Goal: Navigation & Orientation: Find specific page/section

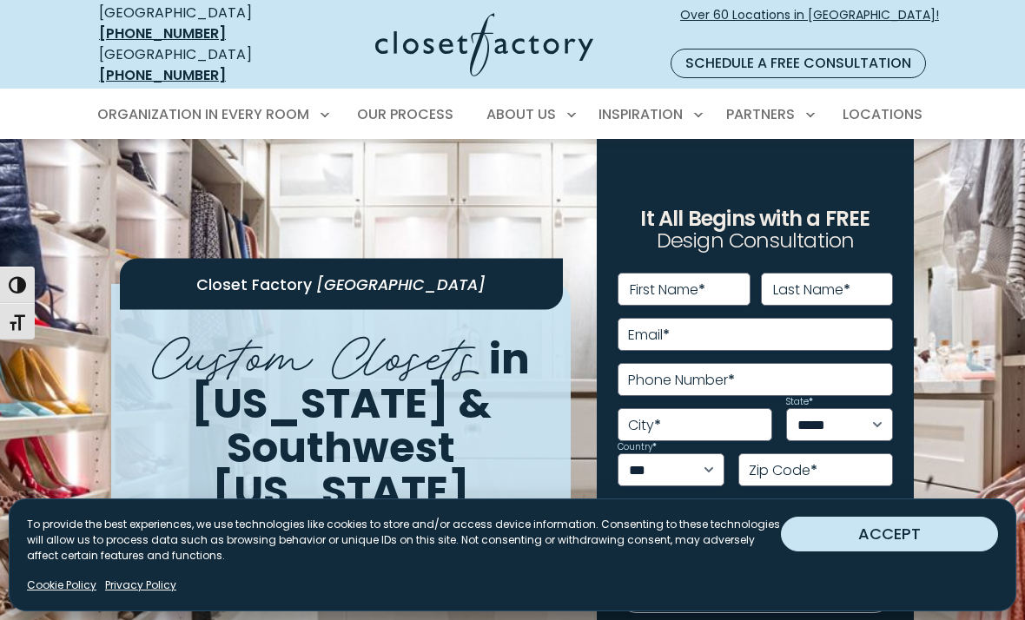
click at [868, 517] on button "ACCEPT" at bounding box center [889, 534] width 217 height 35
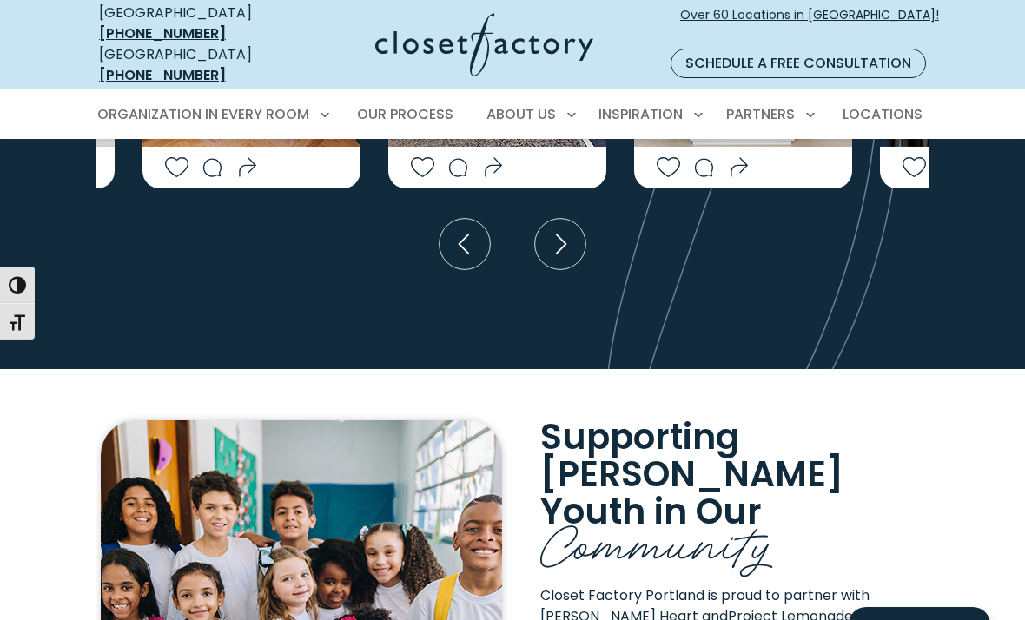
scroll to position [3706, 0]
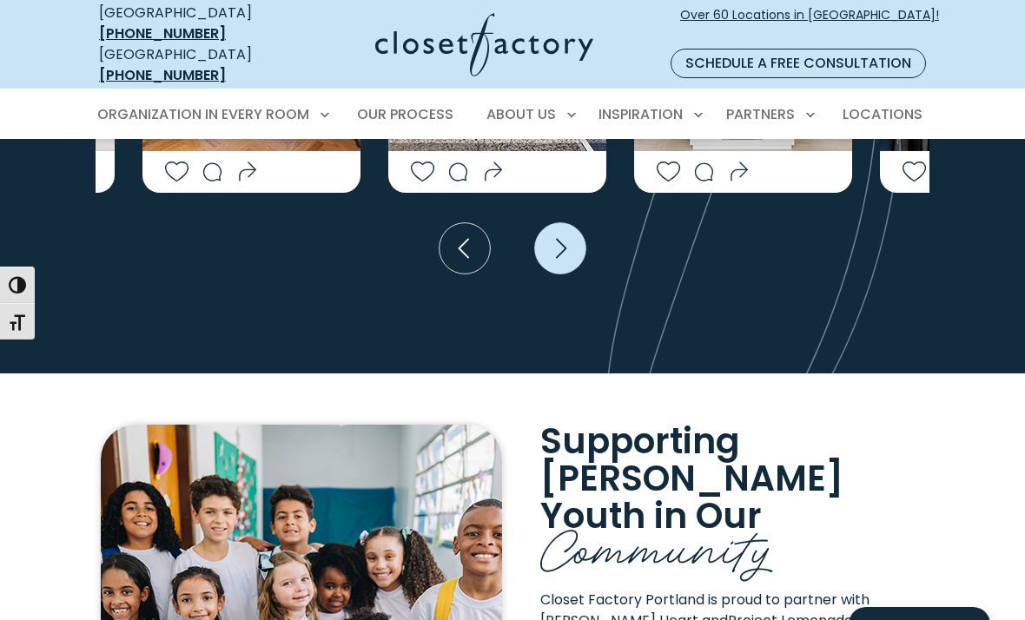
click at [559, 274] on icon "Next slide" at bounding box center [560, 247] width 51 height 51
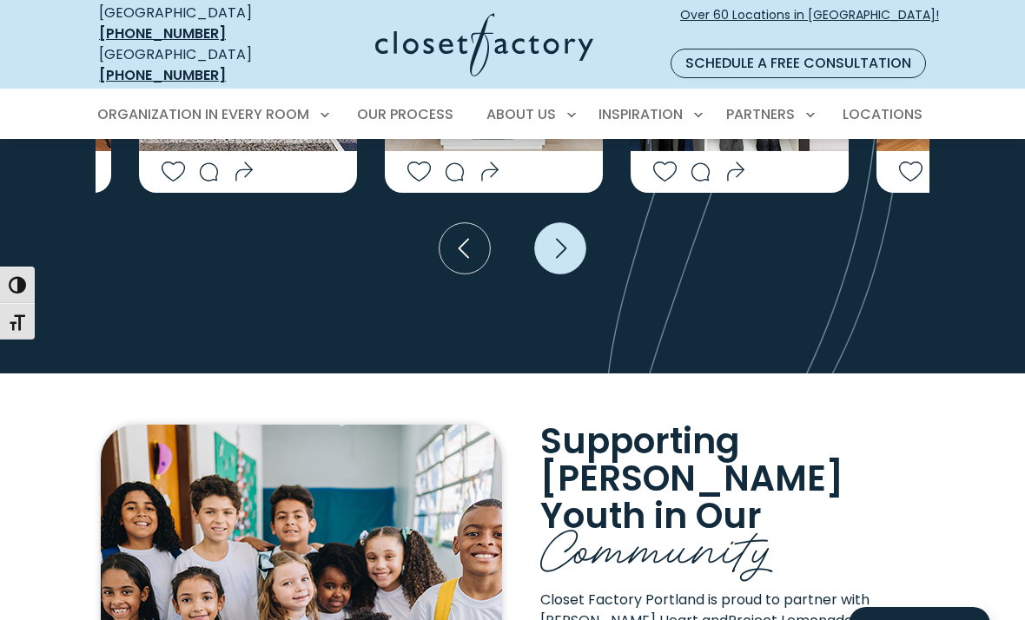
click at [559, 274] on icon "Next slide" at bounding box center [560, 247] width 51 height 51
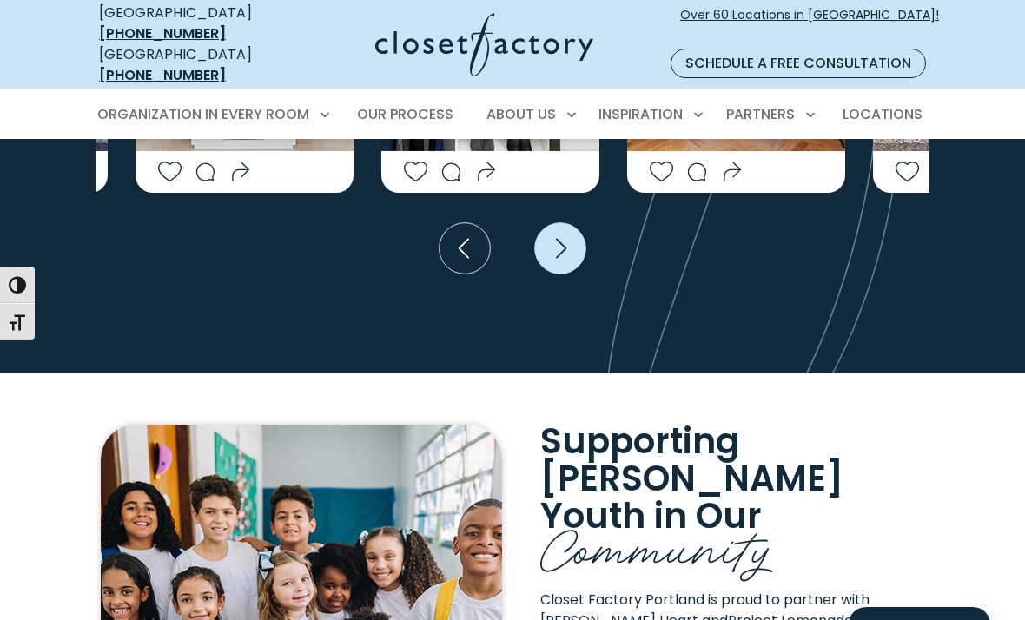
click at [559, 280] on icon "Next slide" at bounding box center [560, 248] width 63 height 63
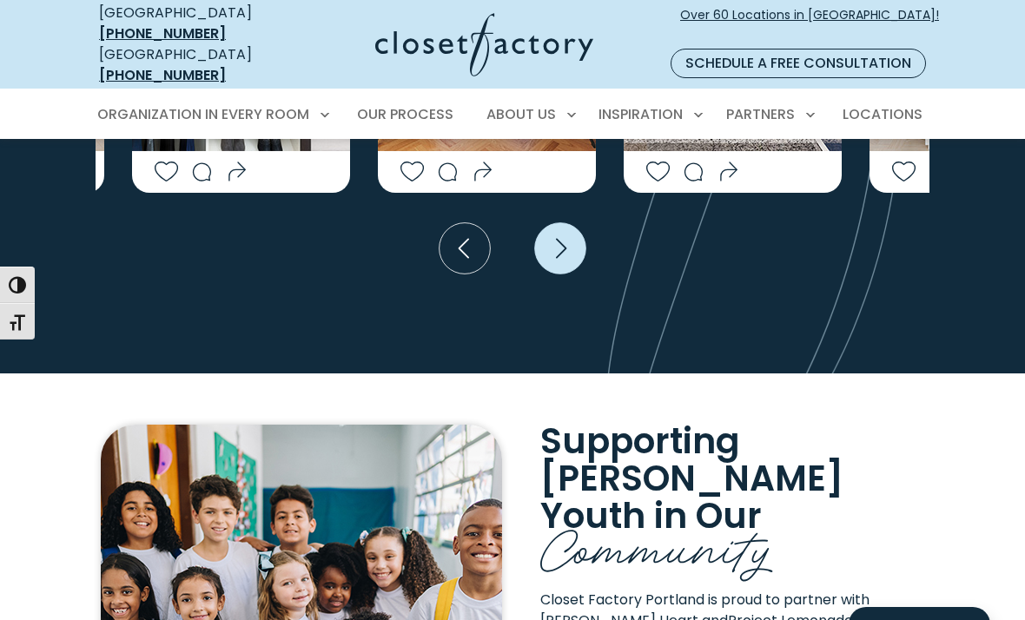
click at [559, 258] on icon "Next slide" at bounding box center [561, 248] width 10 height 20
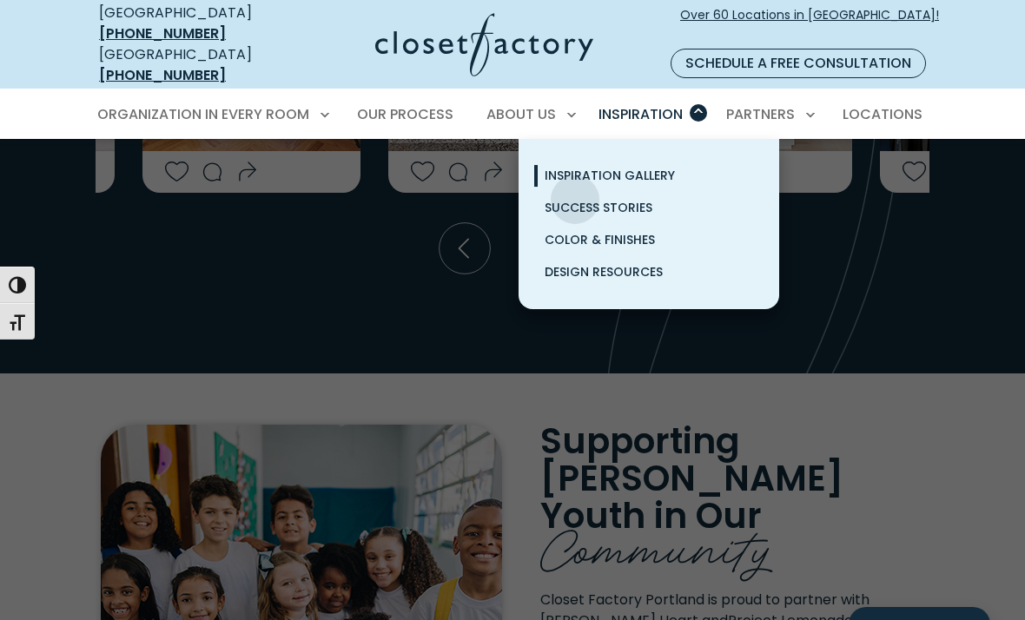
click at [575, 184] on span "Inspiration Gallery" at bounding box center [610, 175] width 130 height 17
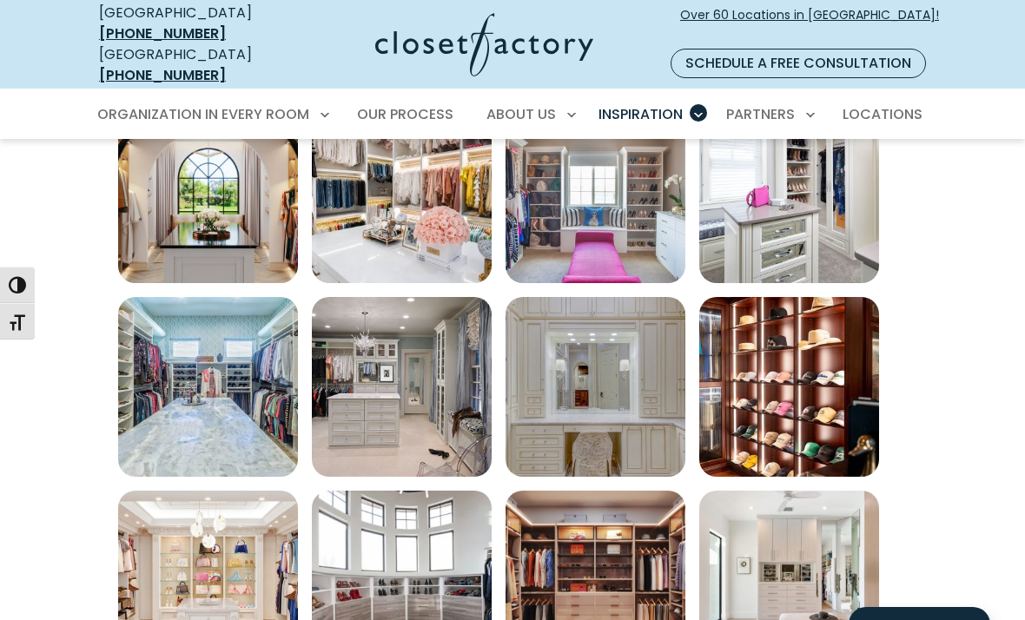
scroll to position [663, 0]
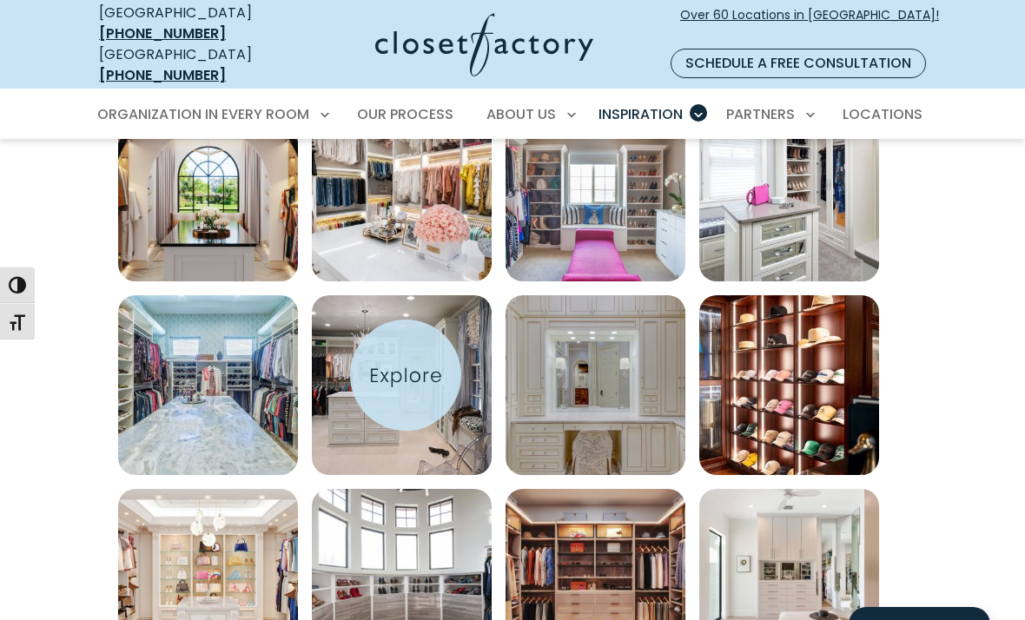
drag, startPoint x: 406, startPoint y: 375, endPoint x: 404, endPoint y: 363, distance: 12.3
click at [406, 281] on img "Open inspiration gallery to preview enlarged image" at bounding box center [402, 192] width 180 height 180
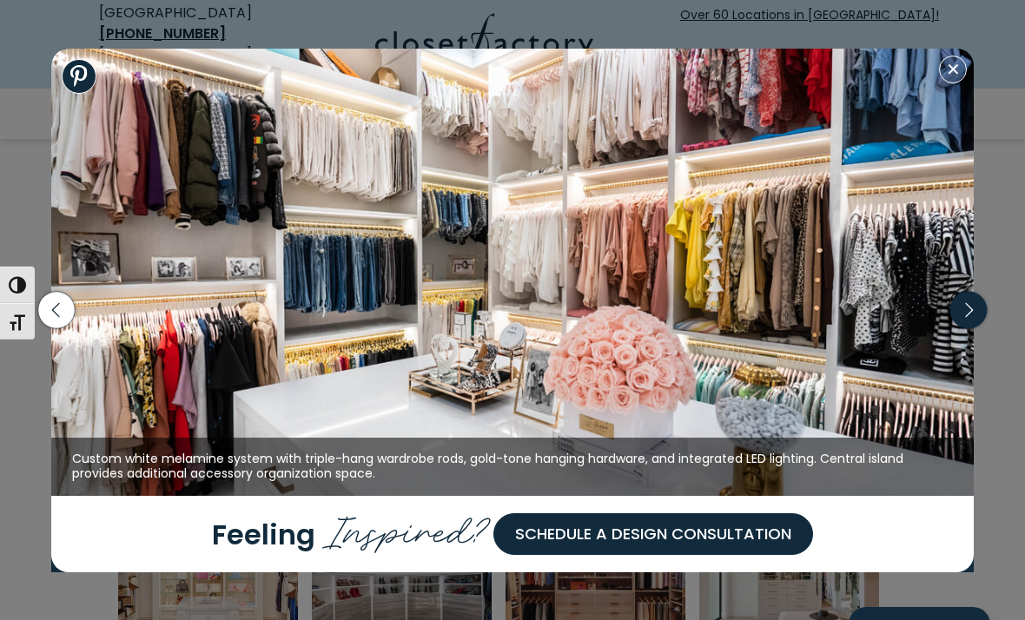
click at [965, 306] on icon "button" at bounding box center [968, 310] width 36 height 36
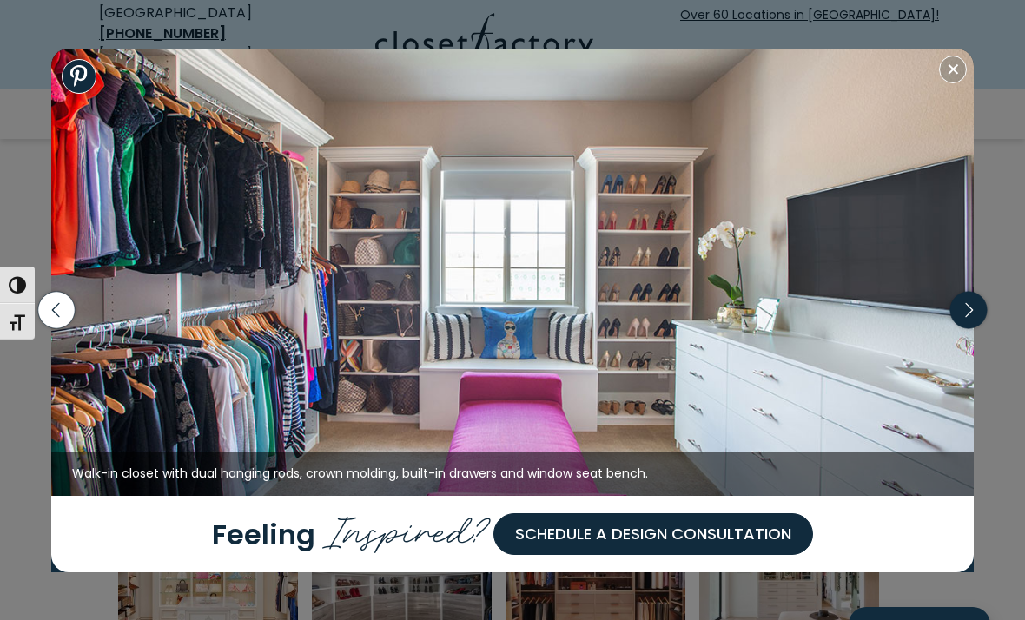
click at [966, 306] on icon "button" at bounding box center [968, 310] width 36 height 36
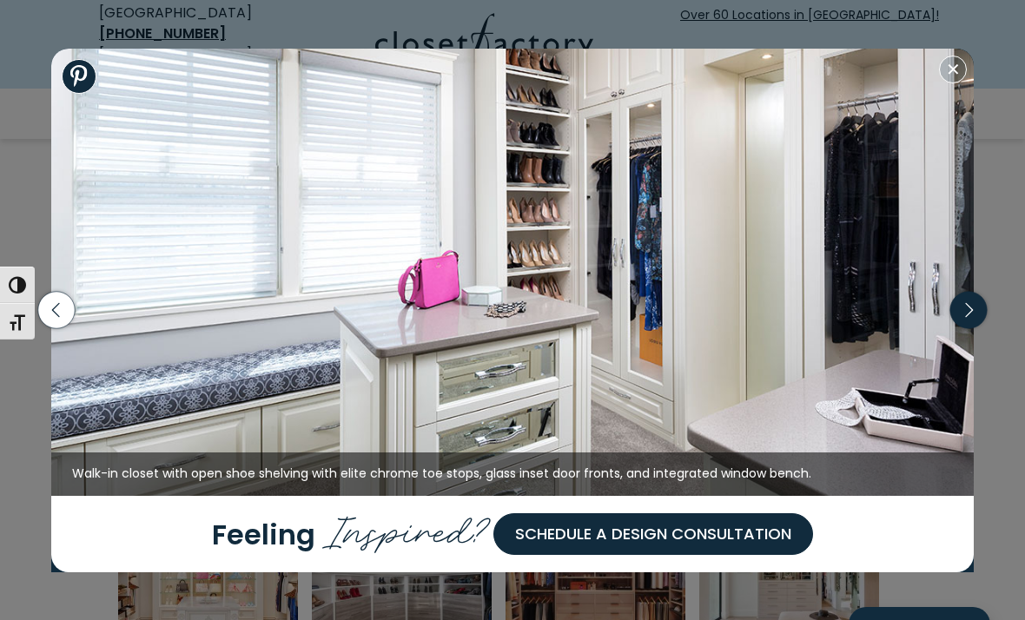
click at [966, 306] on icon "button" at bounding box center [968, 310] width 36 height 36
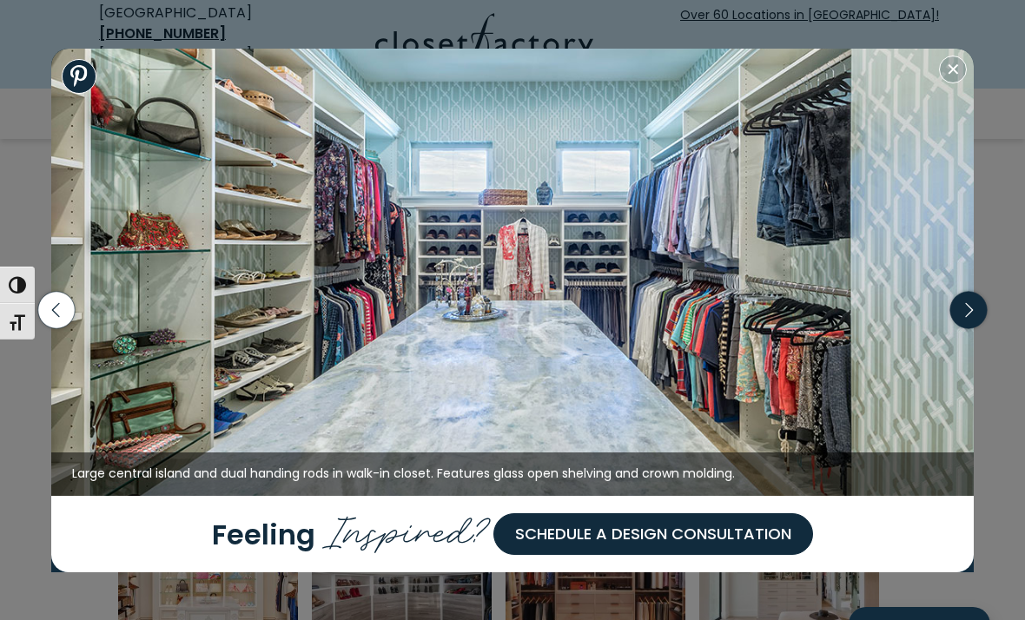
click at [968, 313] on icon "button" at bounding box center [968, 310] width 36 height 36
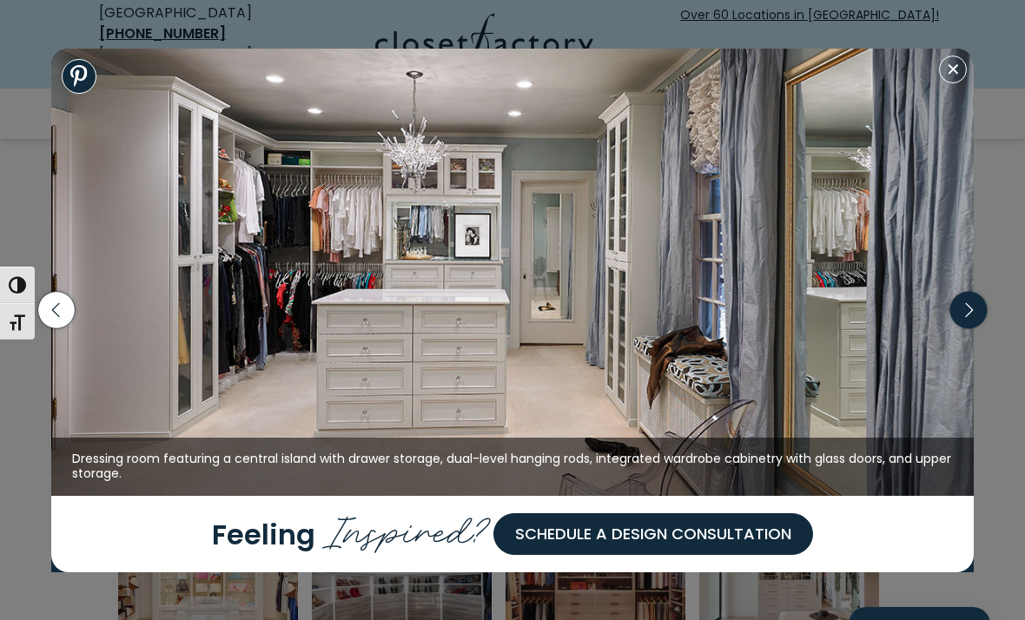
click at [966, 307] on icon "button" at bounding box center [968, 310] width 36 height 36
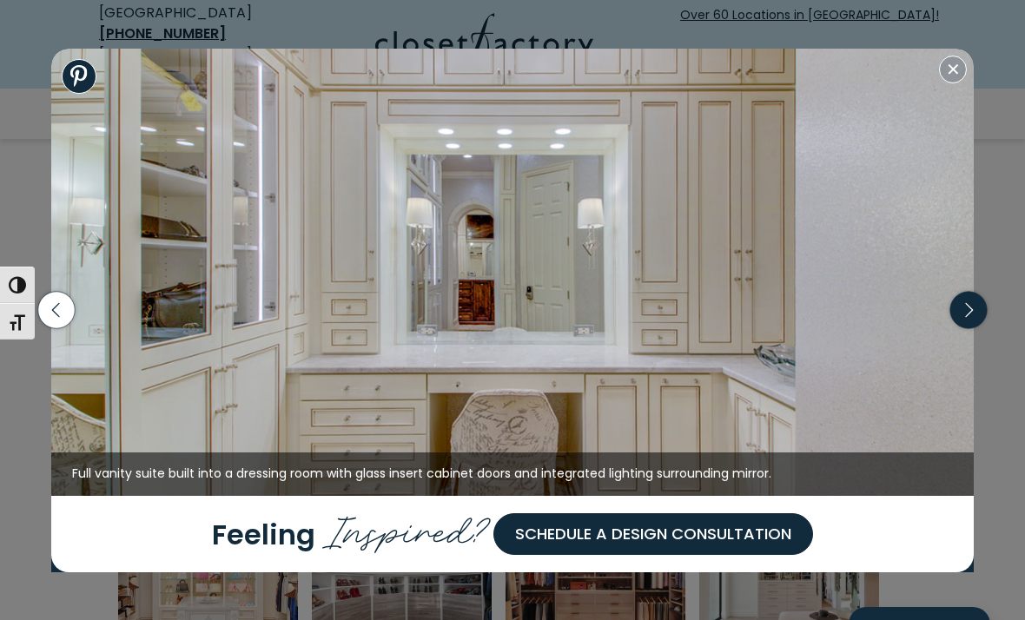
click at [966, 307] on icon "button" at bounding box center [968, 310] width 36 height 36
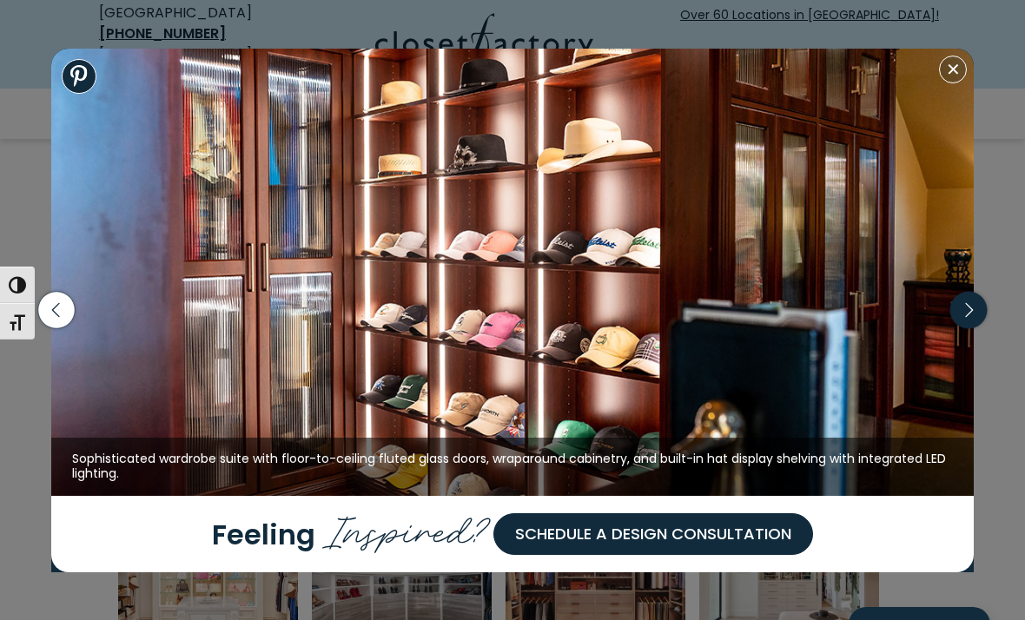
click at [966, 307] on icon "button" at bounding box center [968, 310] width 36 height 36
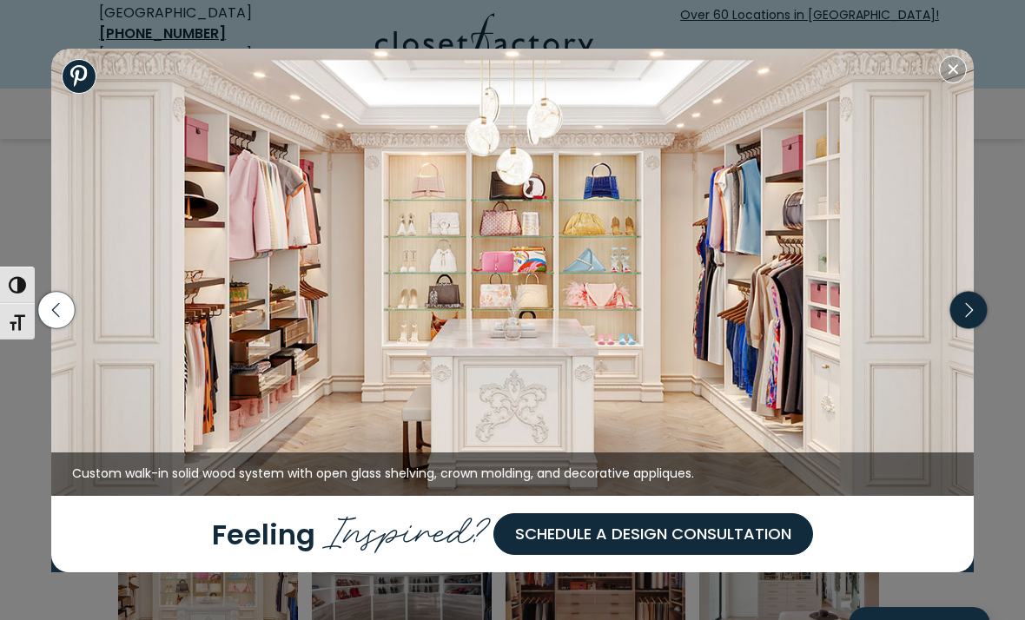
click at [966, 307] on icon "button" at bounding box center [968, 310] width 36 height 36
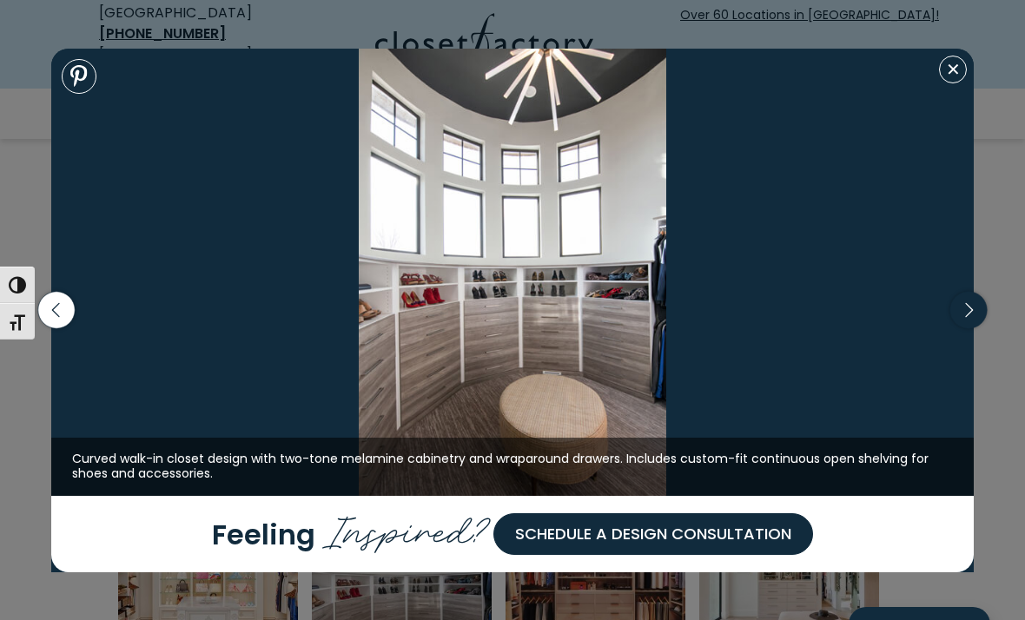
click at [966, 307] on icon "button" at bounding box center [968, 310] width 36 height 36
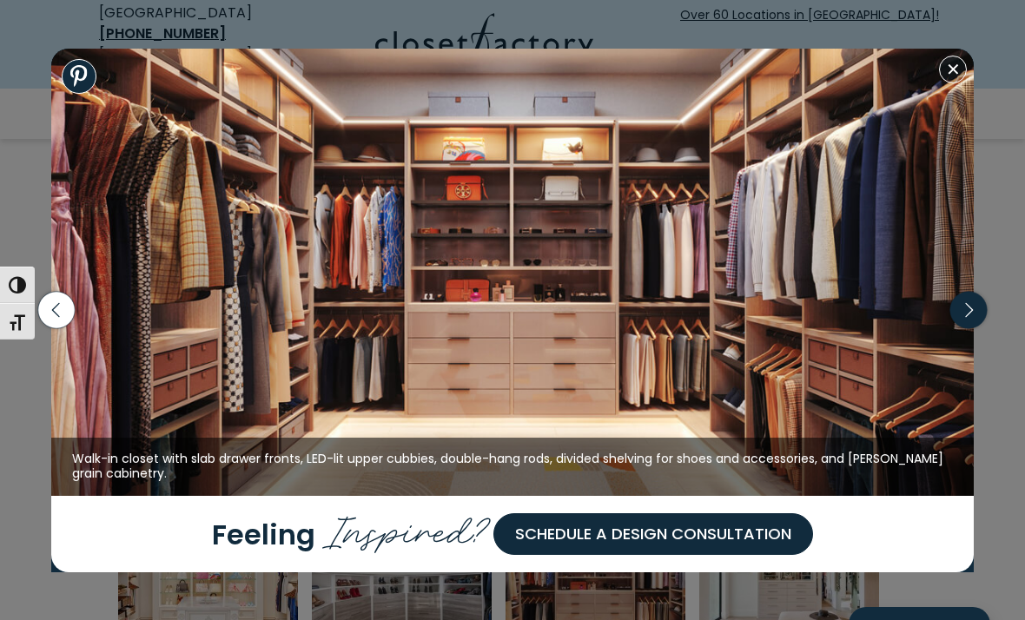
click at [968, 307] on icon "button" at bounding box center [968, 310] width 36 height 36
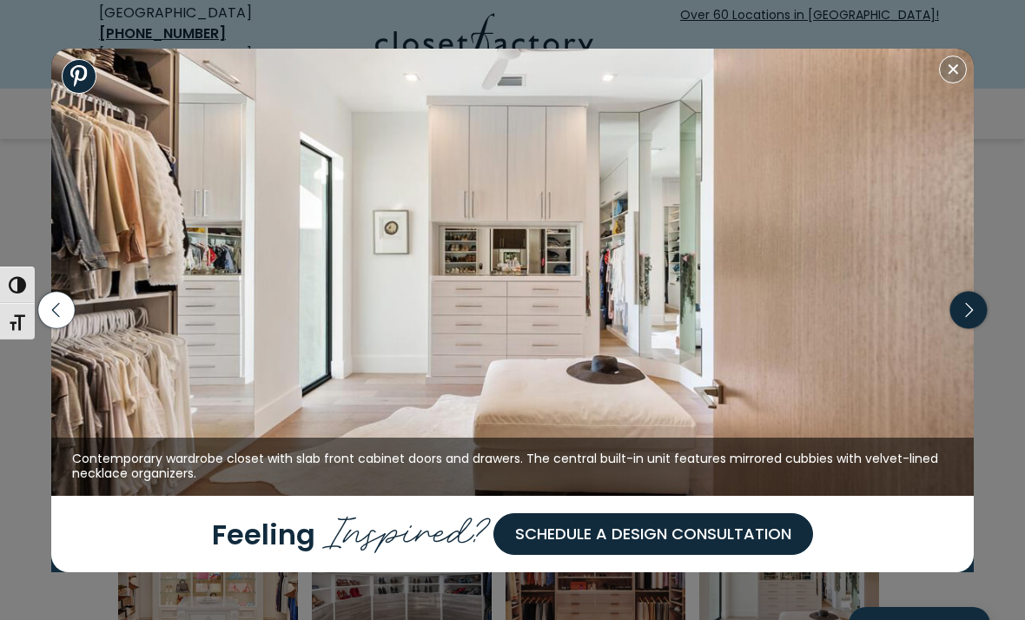
click at [968, 307] on icon "button" at bounding box center [968, 310] width 36 height 36
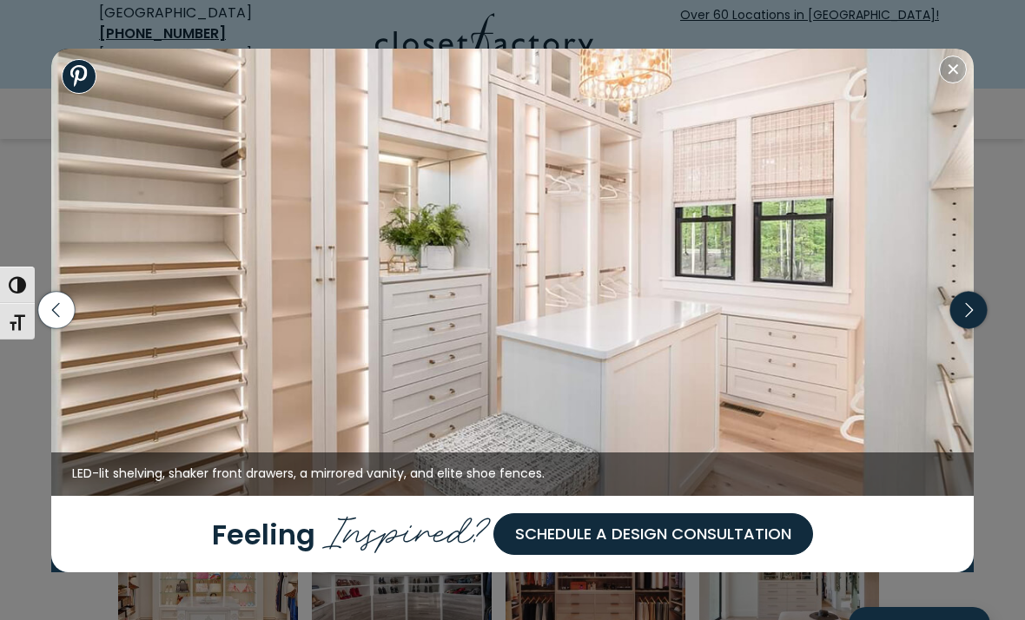
click at [964, 308] on icon "button" at bounding box center [968, 310] width 36 height 36
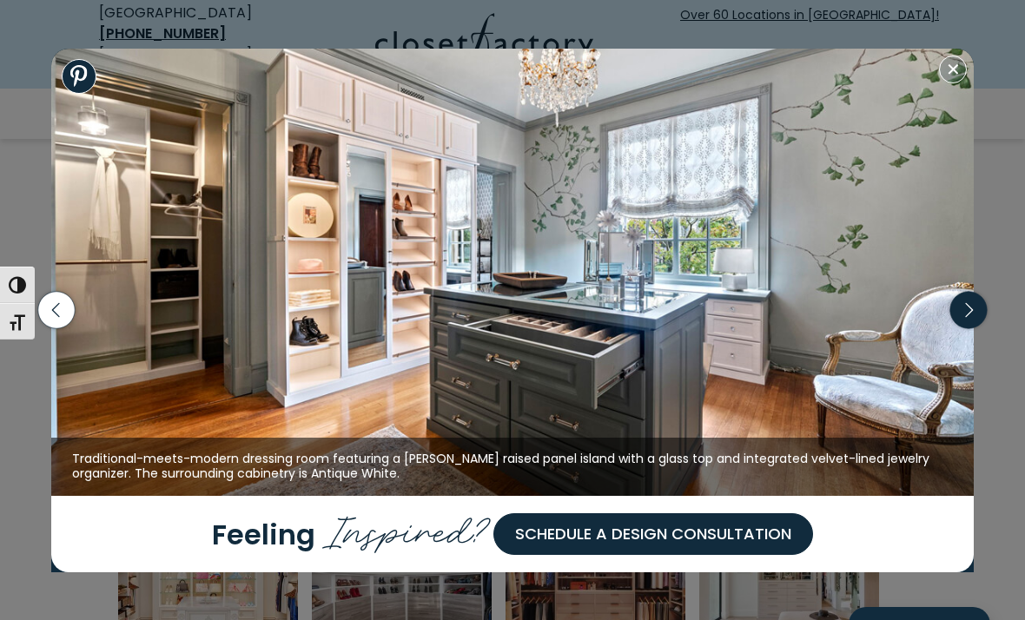
click at [964, 308] on icon "button" at bounding box center [968, 310] width 36 height 36
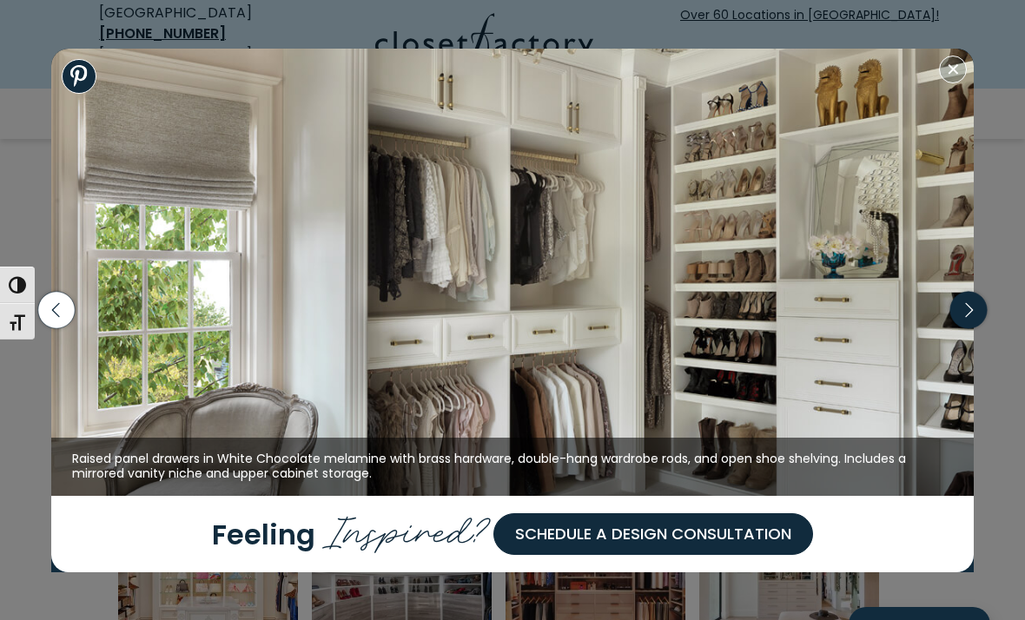
click at [964, 308] on icon "button" at bounding box center [968, 310] width 36 height 36
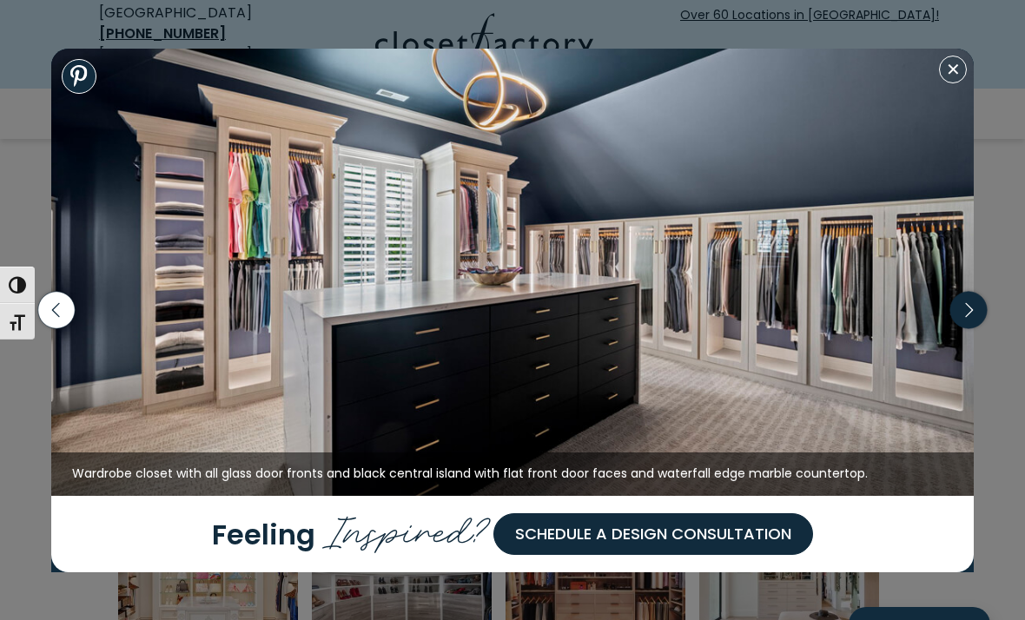
click at [965, 307] on icon "button" at bounding box center [968, 310] width 36 height 36
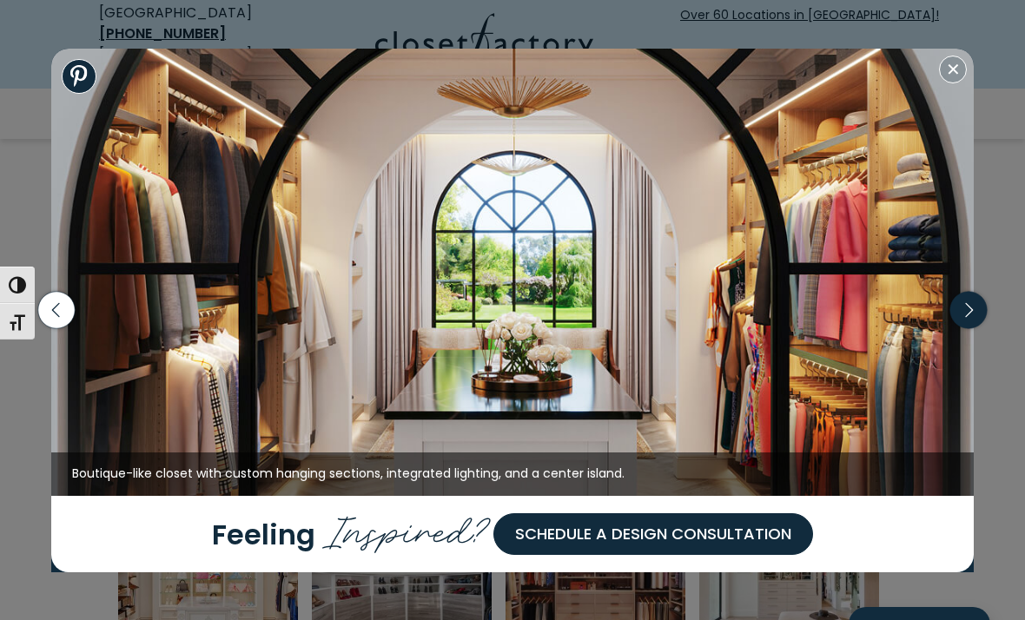
click at [965, 307] on icon "button" at bounding box center [968, 310] width 36 height 36
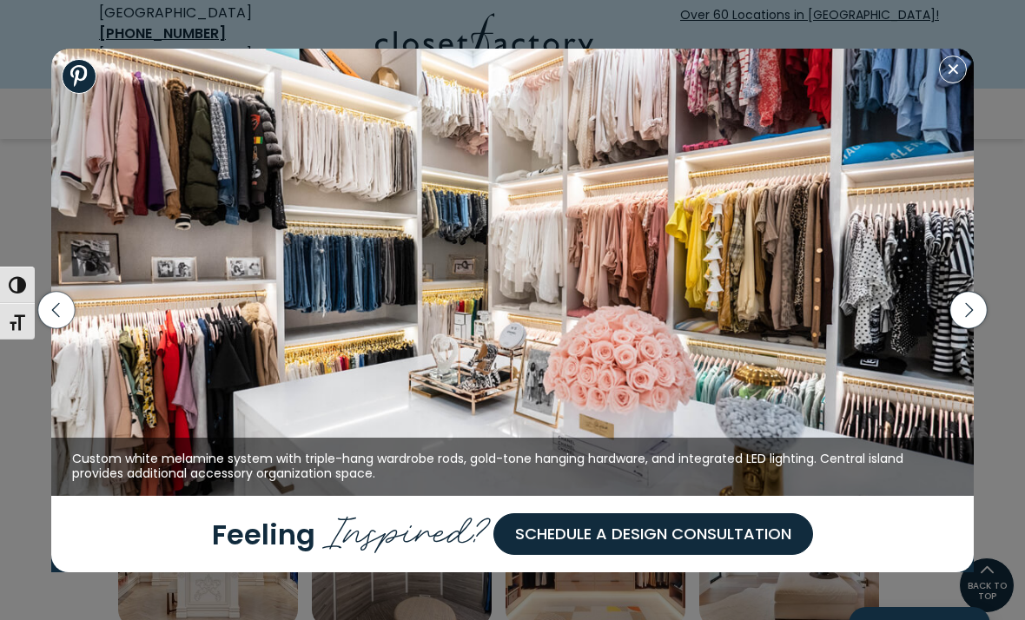
scroll to position [704, 0]
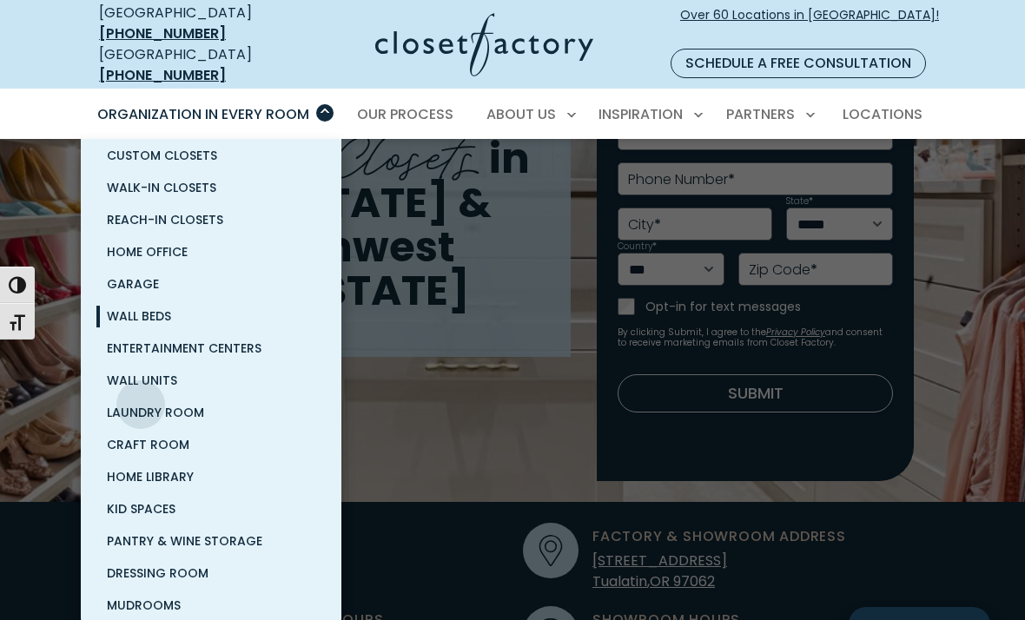
scroll to position [41, 0]
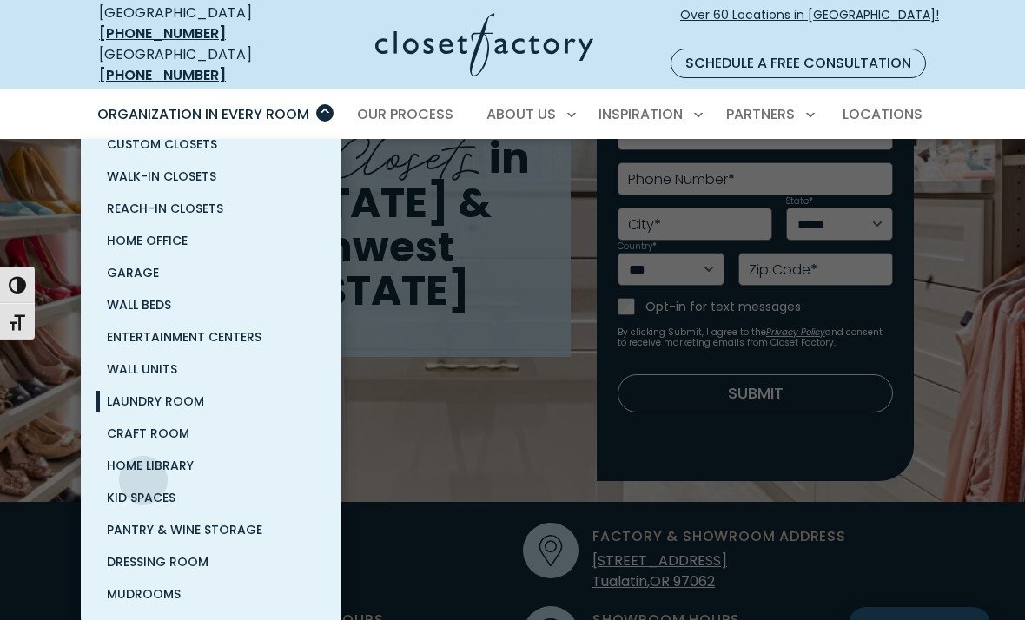
click at [143, 410] on span "Laundry Room" at bounding box center [155, 401] width 97 height 17
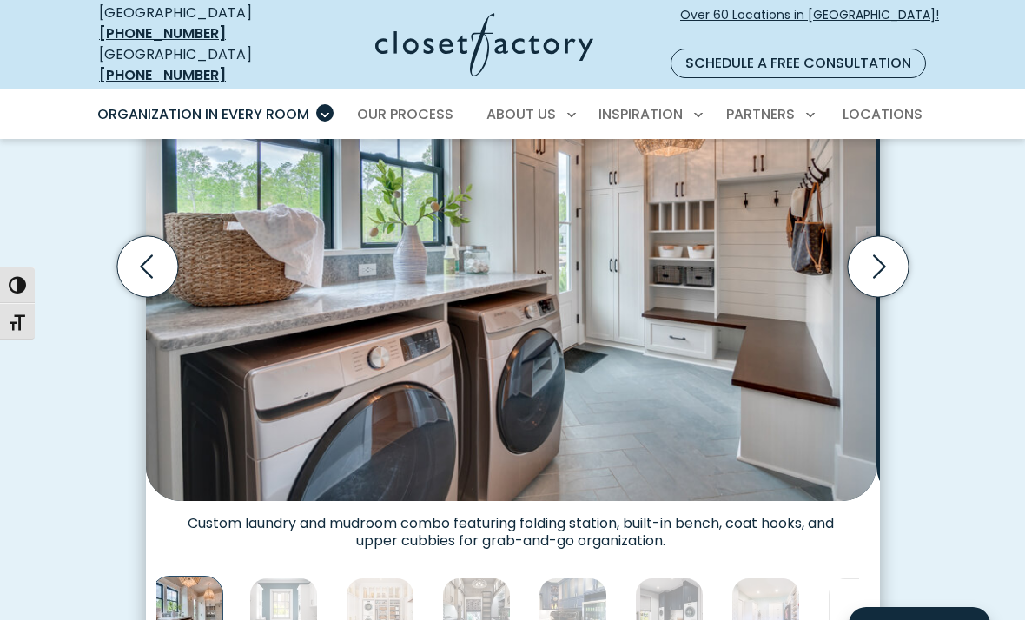
scroll to position [656, 0]
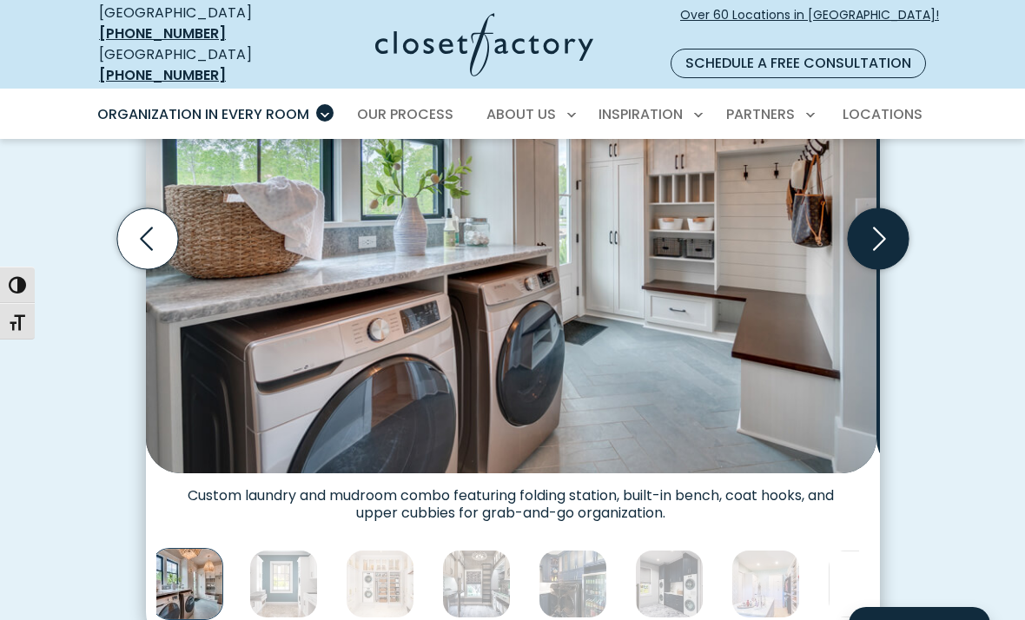
click at [877, 250] on icon "Next slide" at bounding box center [879, 238] width 13 height 23
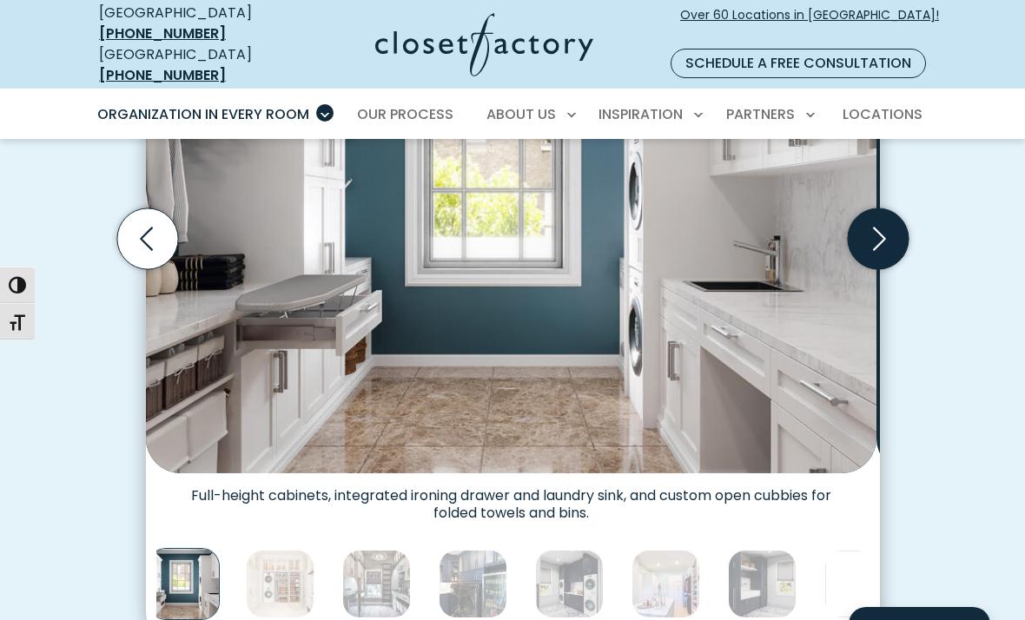
click at [871, 269] on icon "Next slide" at bounding box center [877, 238] width 61 height 61
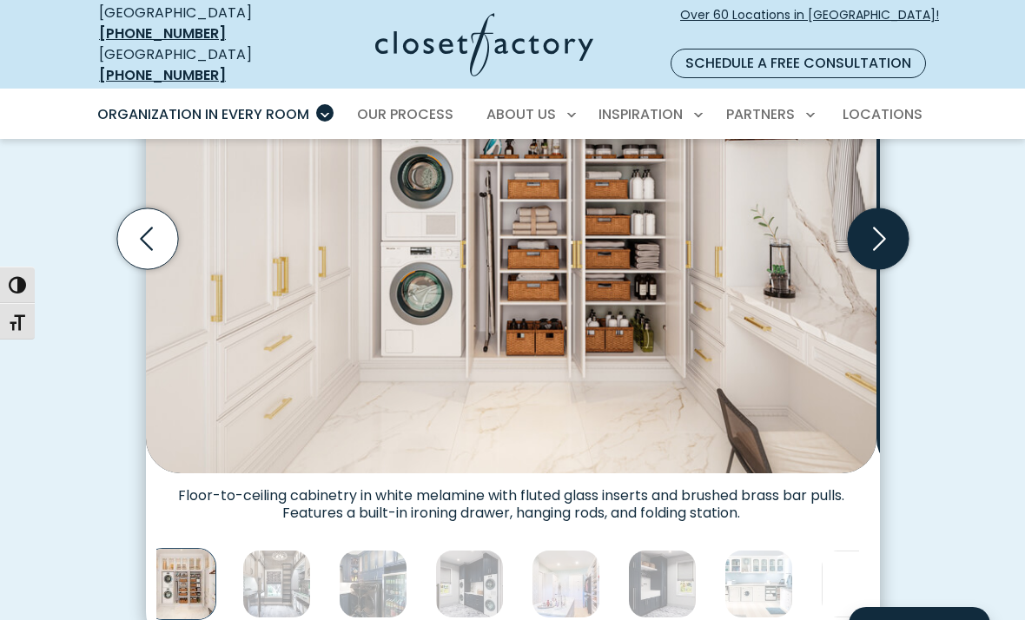
click at [871, 269] on icon "Next slide" at bounding box center [877, 238] width 61 height 61
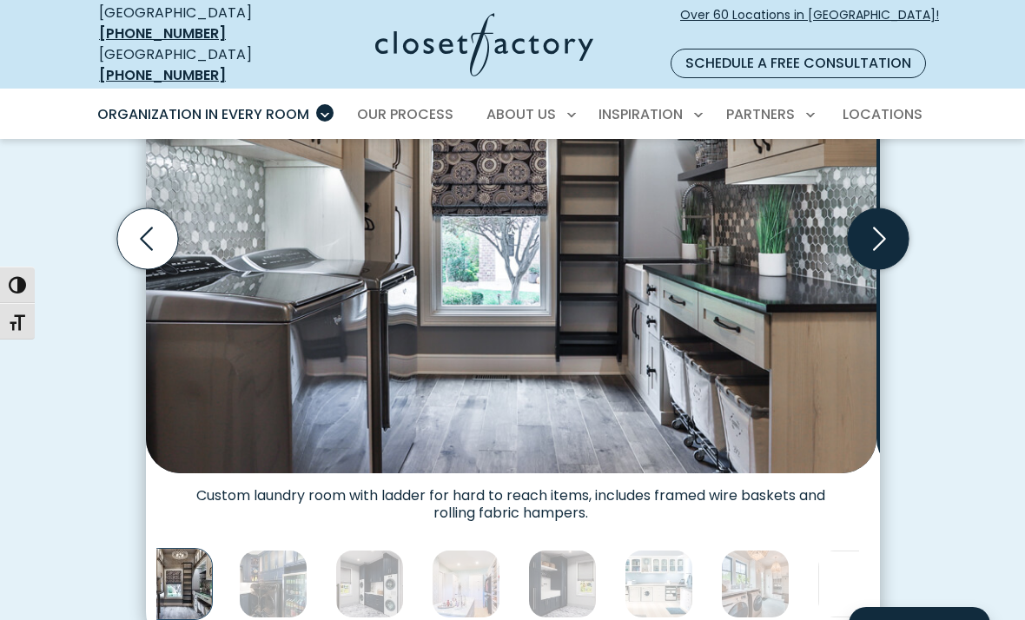
click at [874, 269] on icon "Next slide" at bounding box center [877, 238] width 61 height 61
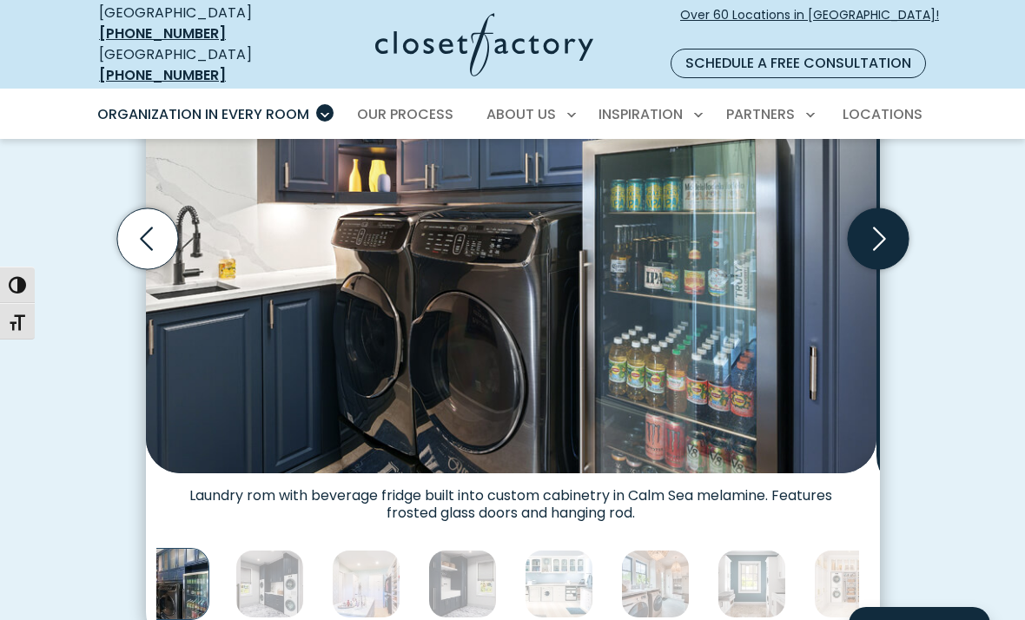
click at [873, 269] on icon "Next slide" at bounding box center [877, 238] width 61 height 61
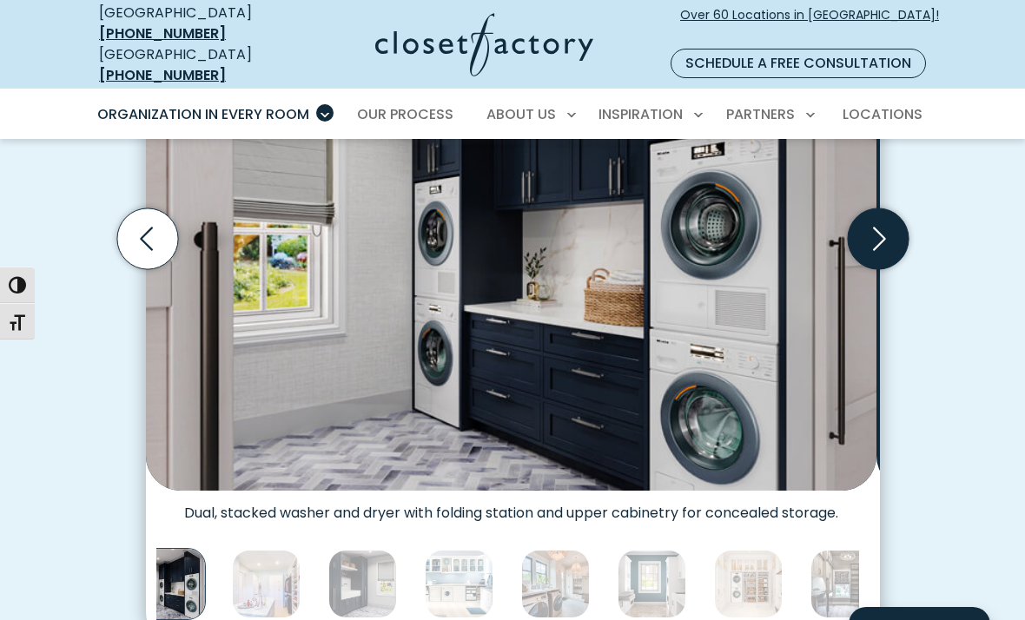
click at [873, 250] on icon "Next slide" at bounding box center [879, 238] width 13 height 23
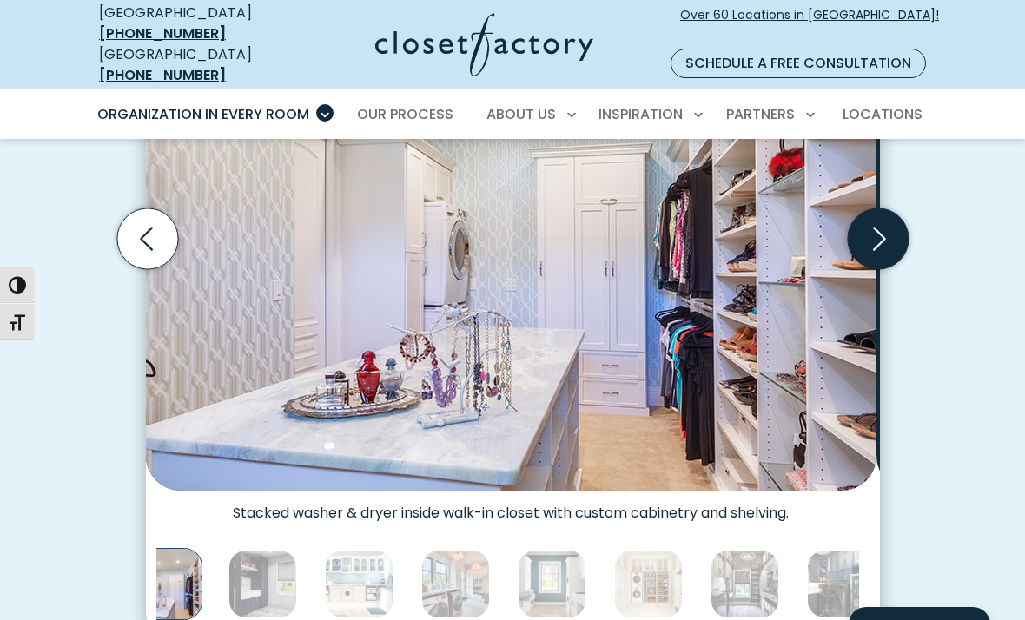
click at [873, 250] on icon "Next slide" at bounding box center [879, 238] width 13 height 23
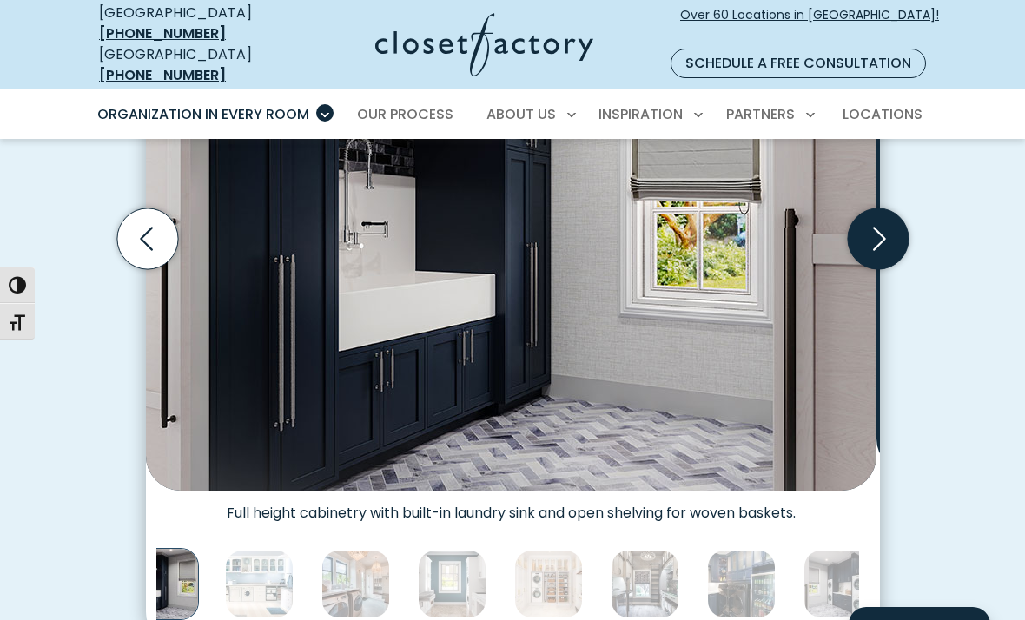
click at [872, 269] on icon "Next slide" at bounding box center [877, 238] width 61 height 61
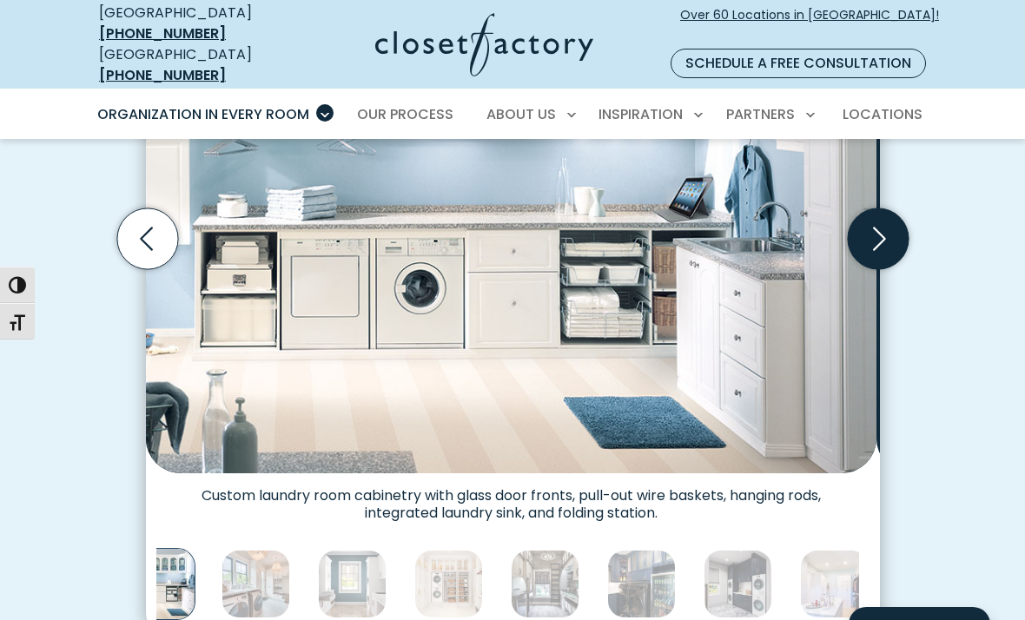
click at [873, 269] on icon "Next slide" at bounding box center [877, 238] width 61 height 61
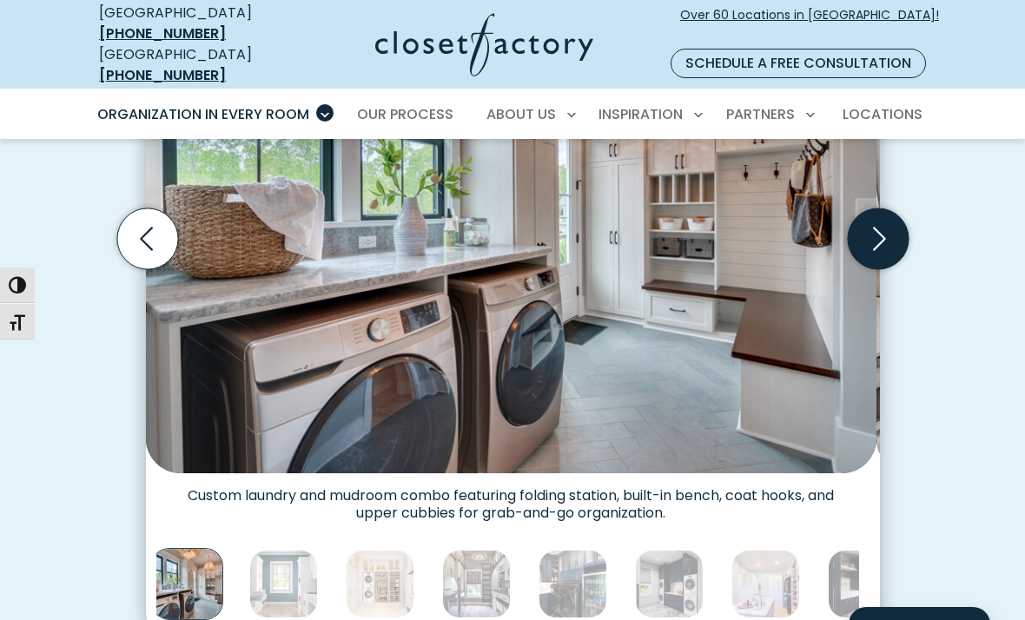
click at [873, 269] on icon "Next slide" at bounding box center [877, 238] width 61 height 61
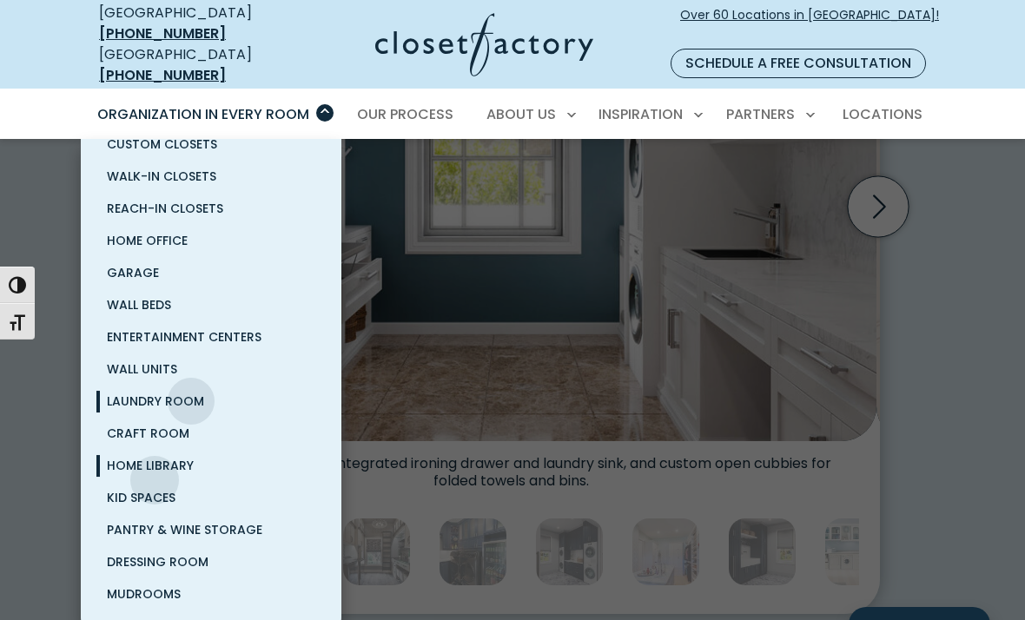
scroll to position [689, 0]
click at [138, 539] on span "Pantry & Wine Storage" at bounding box center [184, 529] width 155 height 17
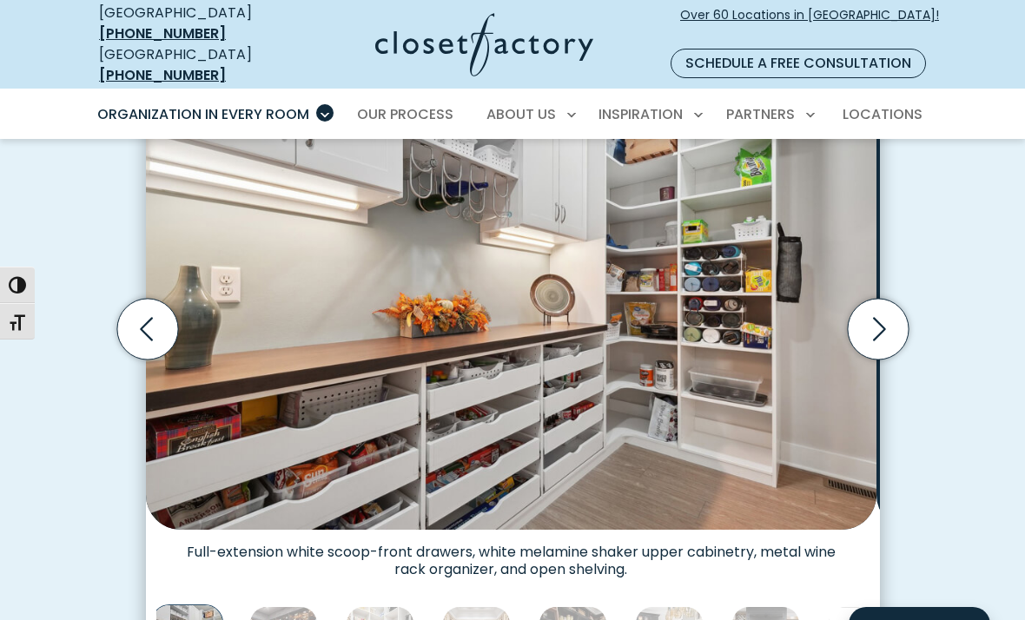
scroll to position [532, 0]
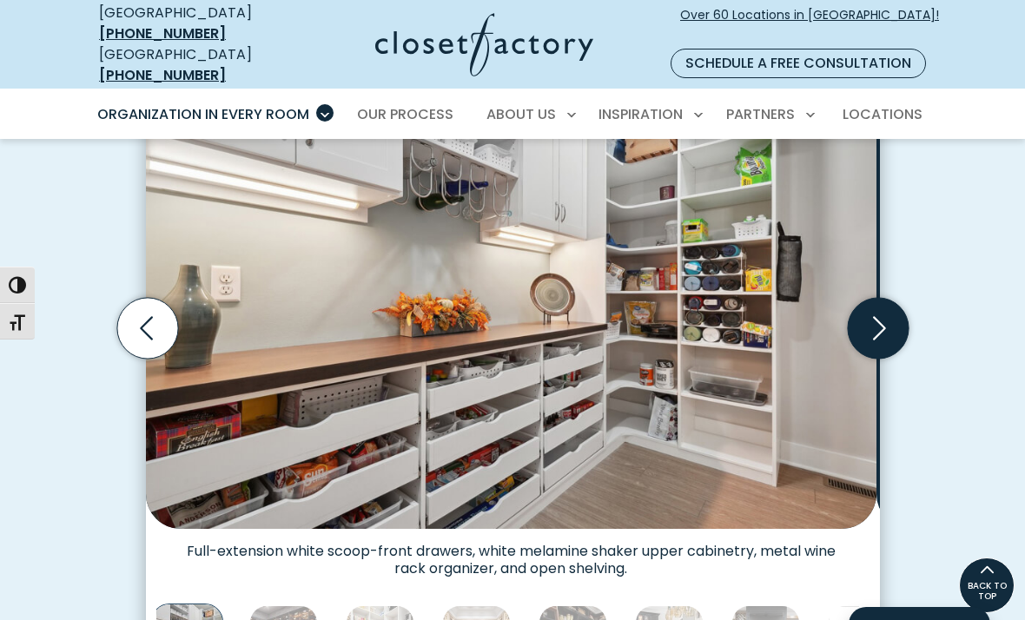
click at [879, 359] on icon "Next slide" at bounding box center [877, 328] width 61 height 61
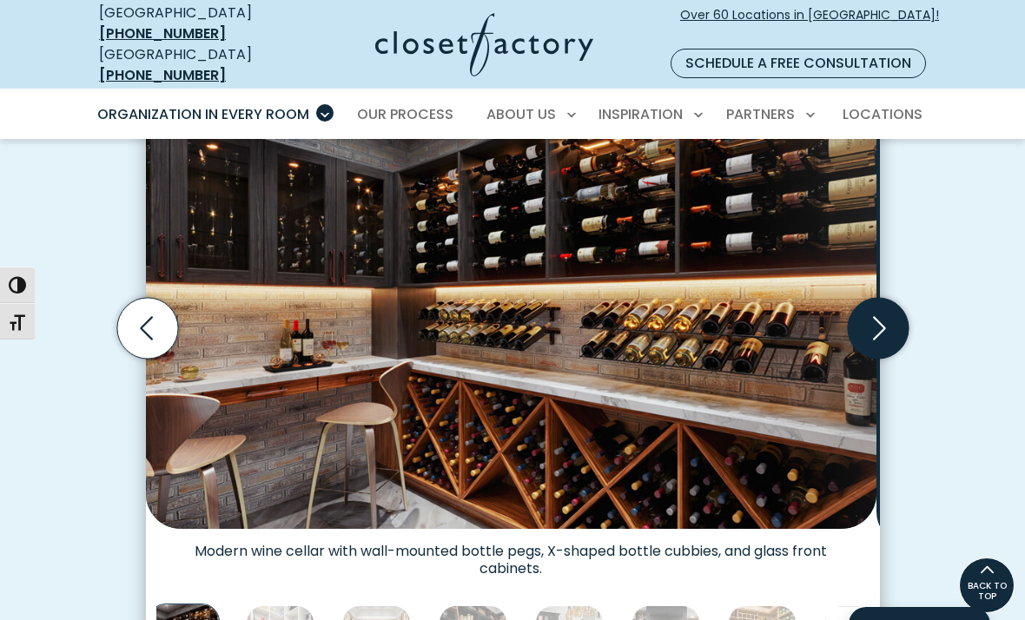
click at [879, 340] on icon "Next slide" at bounding box center [879, 327] width 13 height 23
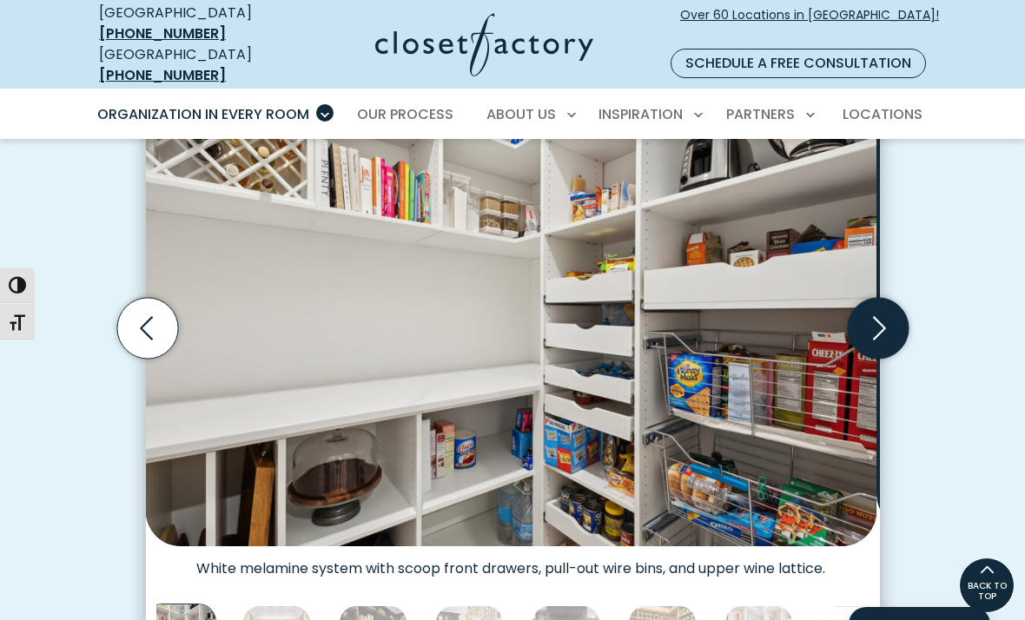
click at [879, 340] on icon "Next slide" at bounding box center [879, 327] width 13 height 23
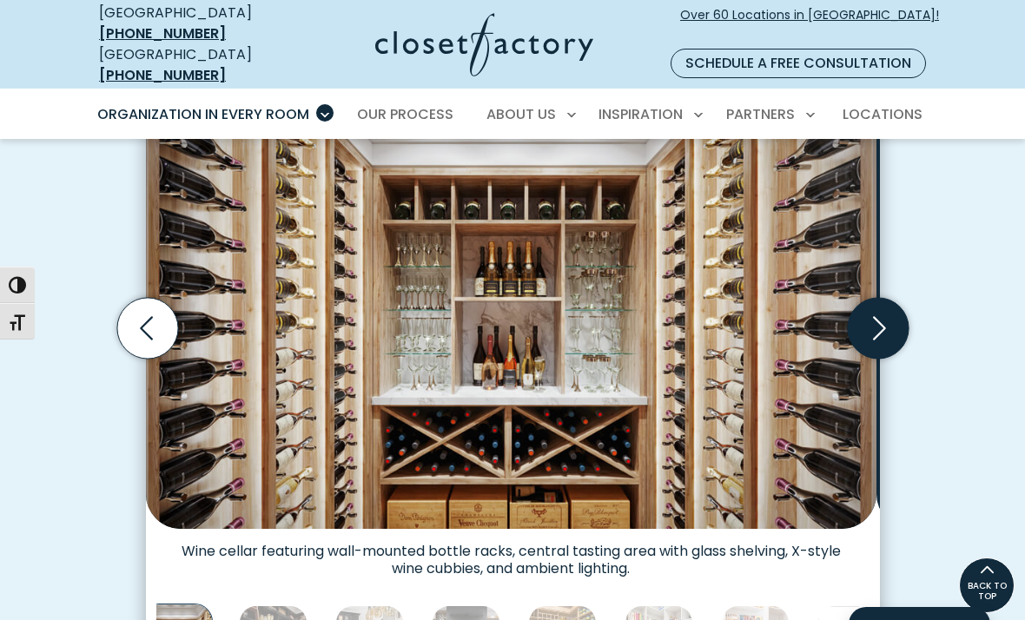
click at [879, 340] on icon "Next slide" at bounding box center [879, 327] width 13 height 23
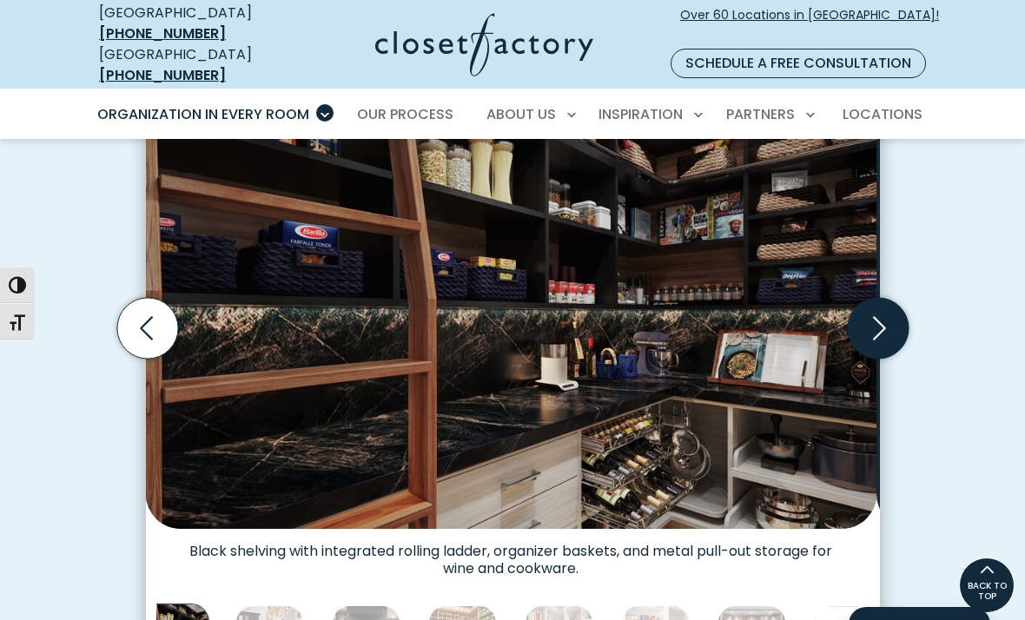
click at [879, 340] on icon "Next slide" at bounding box center [879, 327] width 13 height 23
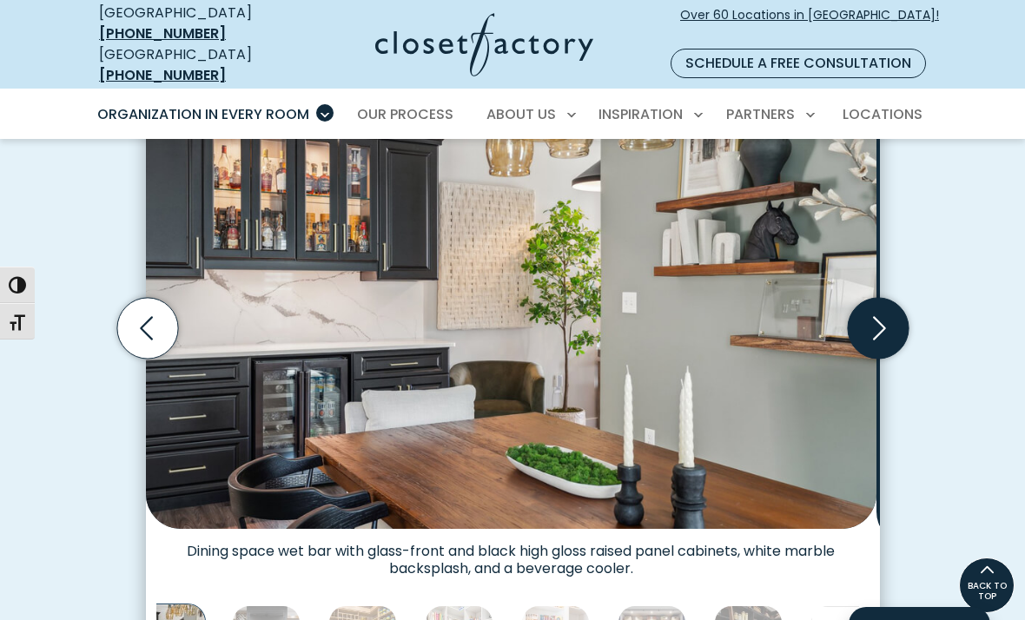
click at [879, 340] on icon "Next slide" at bounding box center [879, 327] width 13 height 23
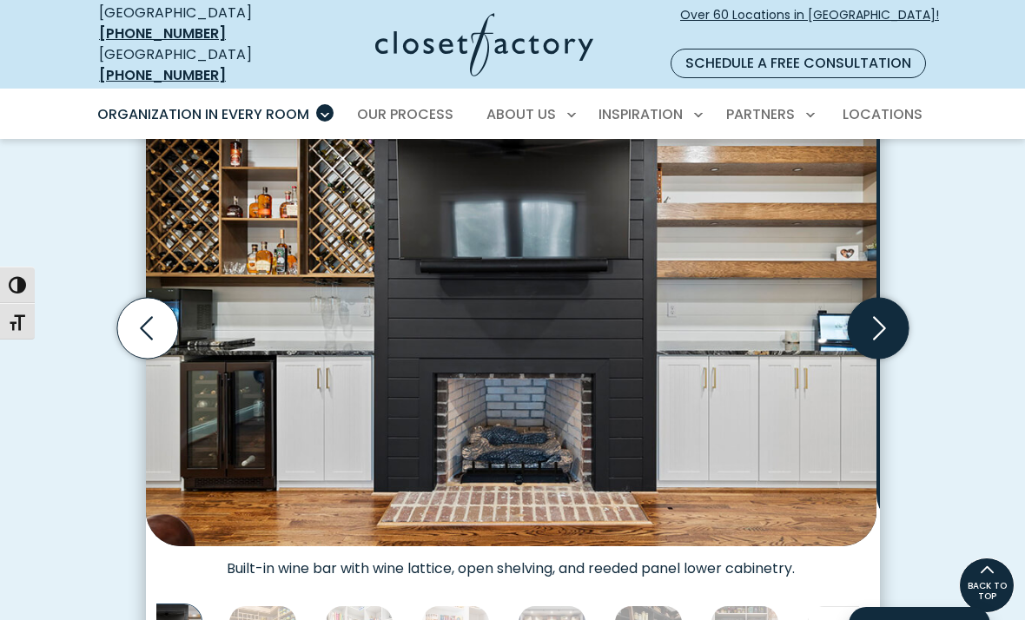
click at [879, 340] on icon "Next slide" at bounding box center [879, 327] width 13 height 23
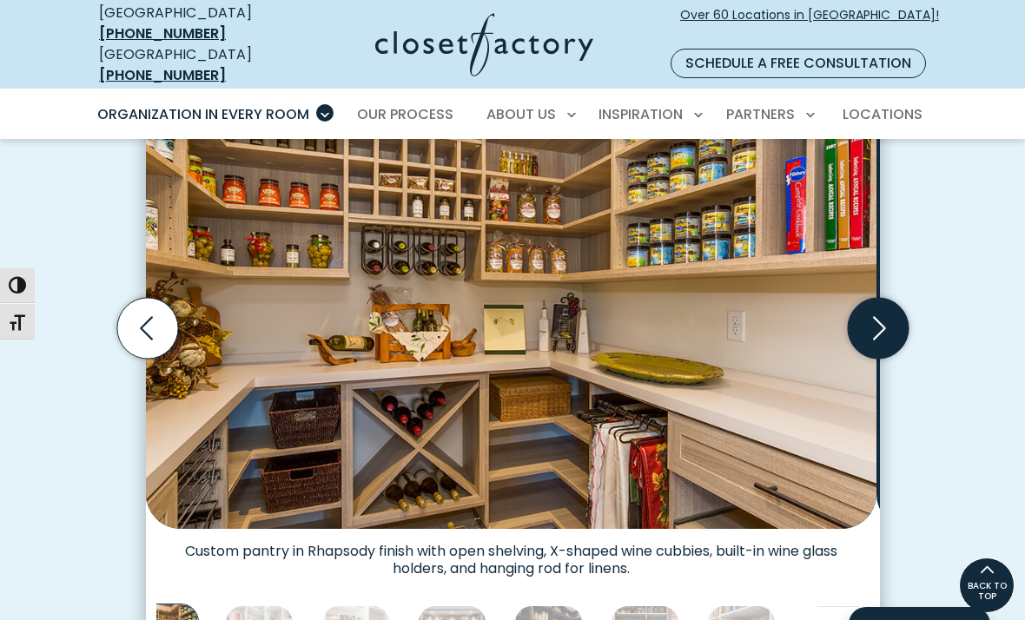
click at [879, 340] on icon "Next slide" at bounding box center [879, 327] width 13 height 23
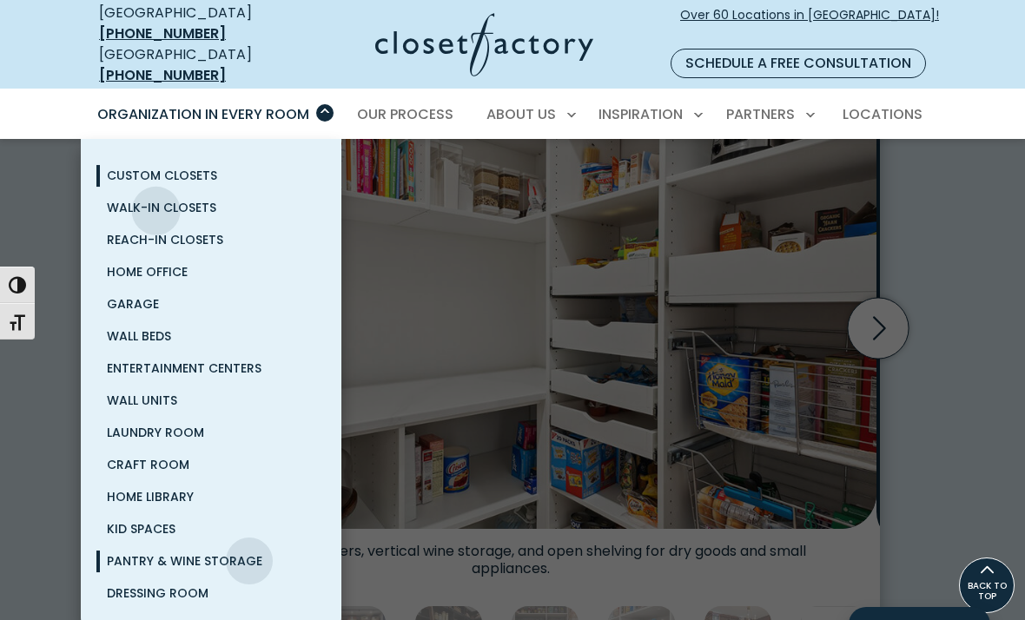
click at [155, 184] on span "Custom Closets" at bounding box center [162, 175] width 110 height 17
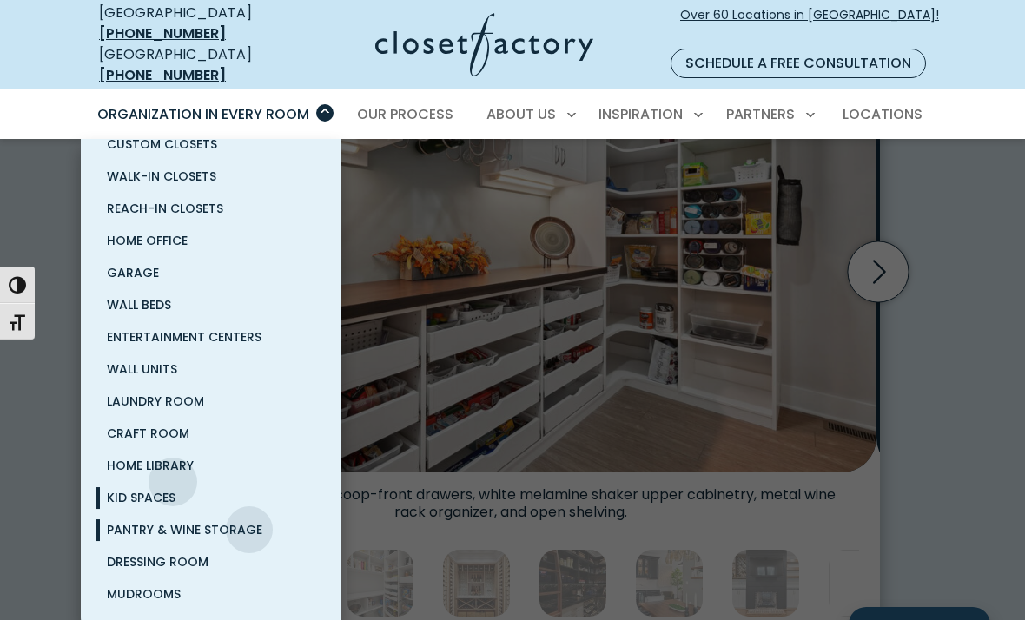
scroll to position [612, 0]
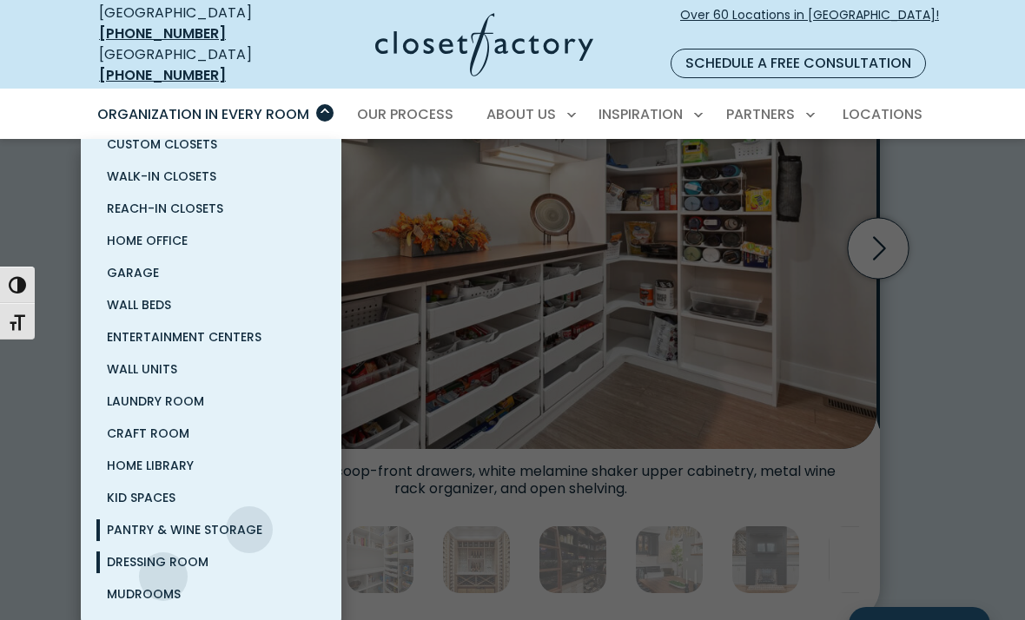
click at [163, 571] on span "Dressing Room" at bounding box center [158, 561] width 102 height 17
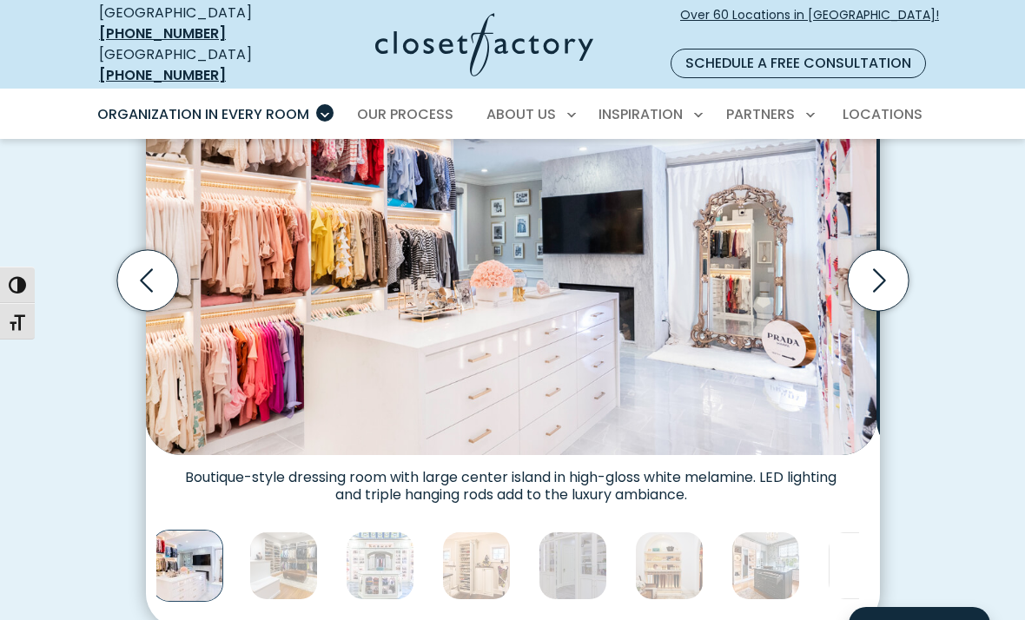
scroll to position [556, 0]
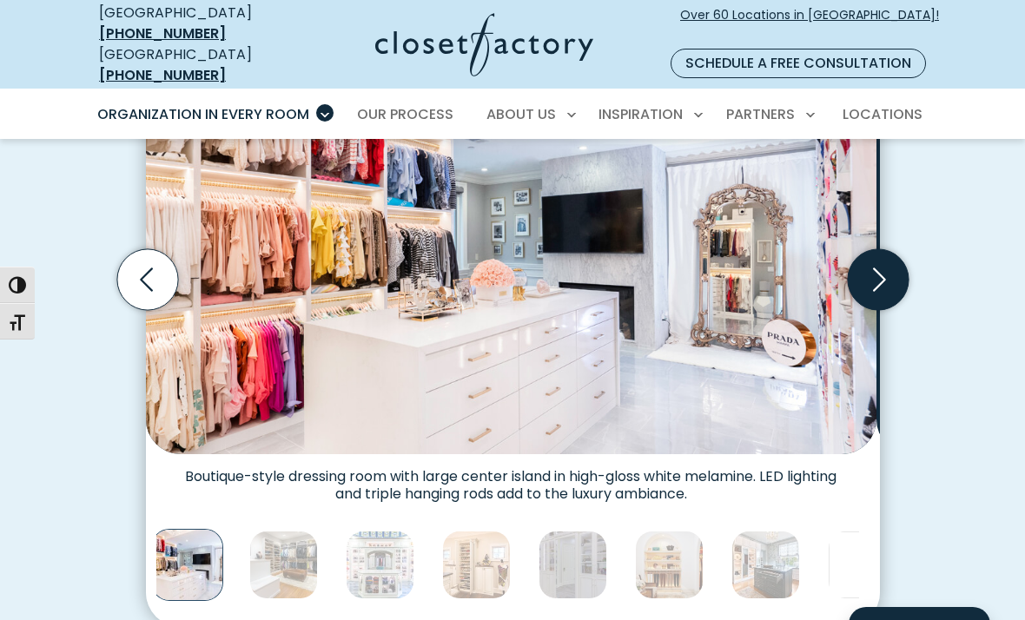
click at [870, 310] on icon "Next slide" at bounding box center [877, 279] width 61 height 61
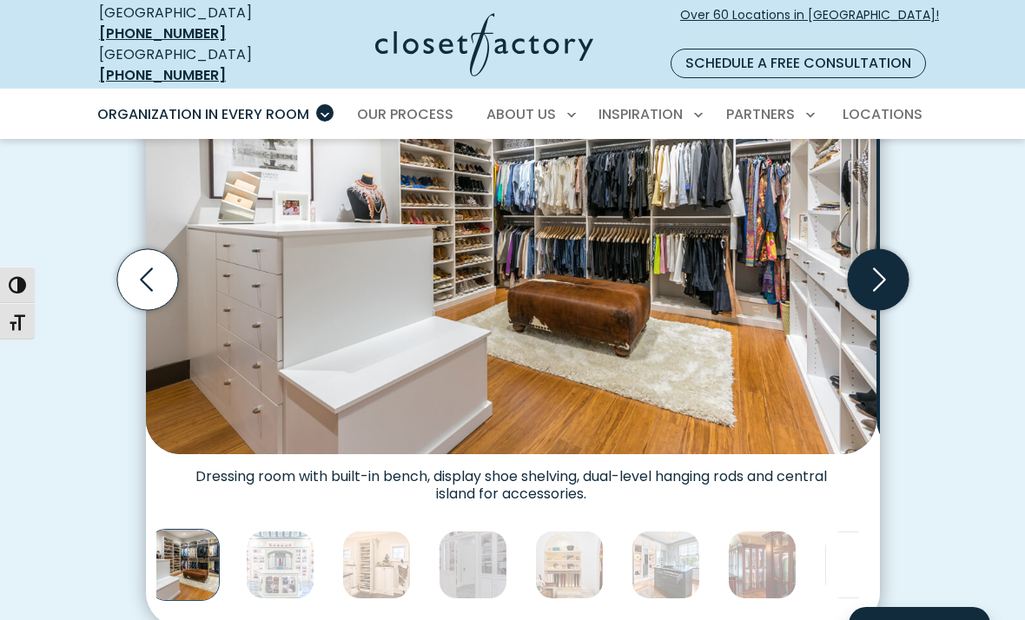
click at [871, 310] on icon "Next slide" at bounding box center [877, 279] width 61 height 61
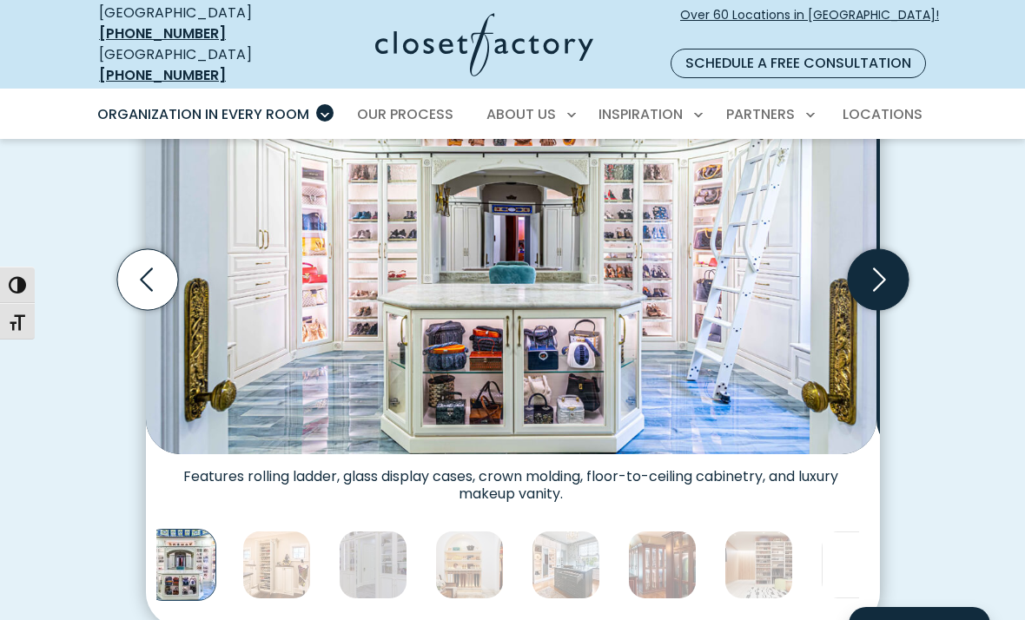
click at [871, 310] on icon "Next slide" at bounding box center [877, 279] width 61 height 61
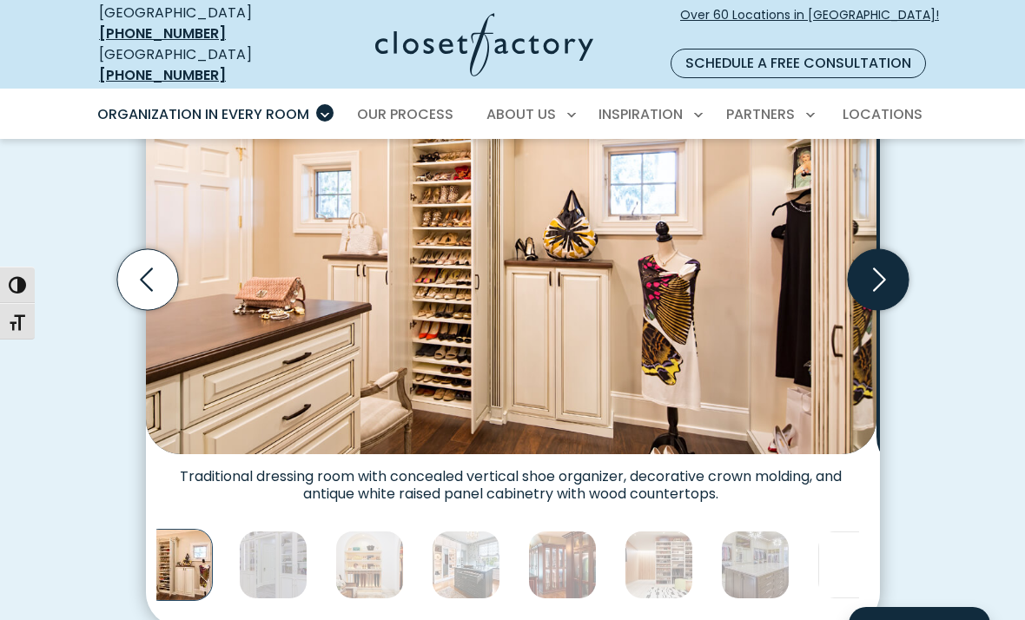
click at [871, 310] on icon "Next slide" at bounding box center [877, 279] width 61 height 61
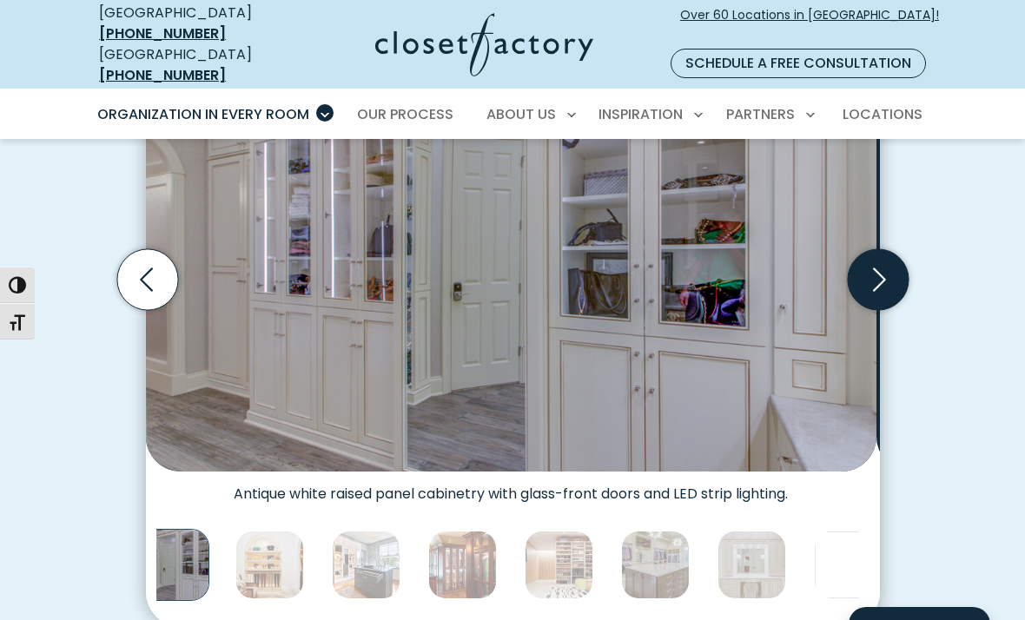
click at [871, 310] on icon "Next slide" at bounding box center [877, 279] width 61 height 61
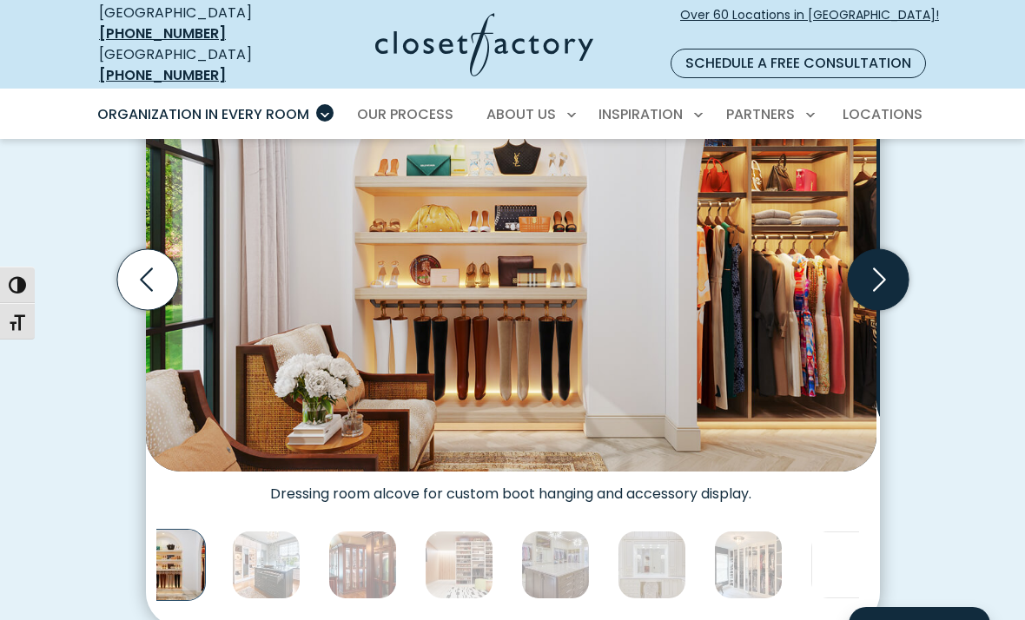
click at [871, 310] on icon "Next slide" at bounding box center [877, 279] width 61 height 61
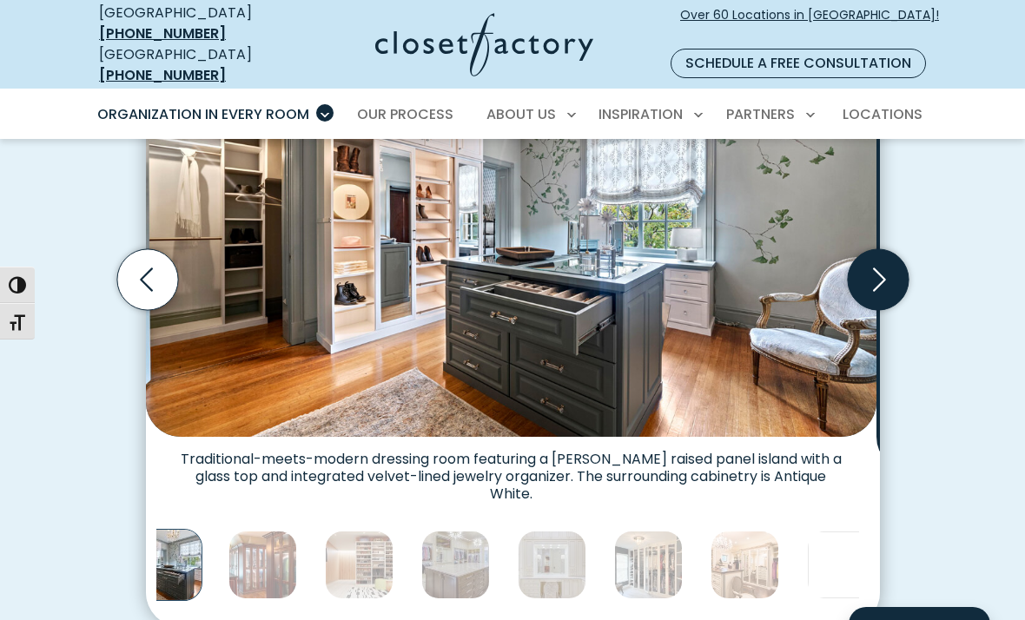
click at [871, 310] on icon "Next slide" at bounding box center [877, 279] width 61 height 61
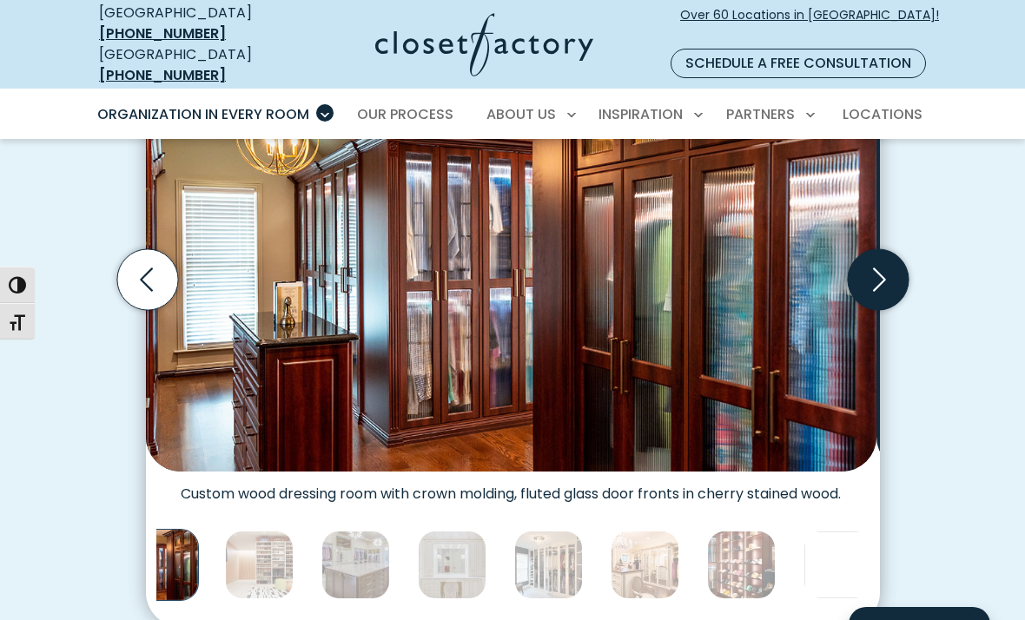
click at [871, 310] on icon "Next slide" at bounding box center [877, 279] width 61 height 61
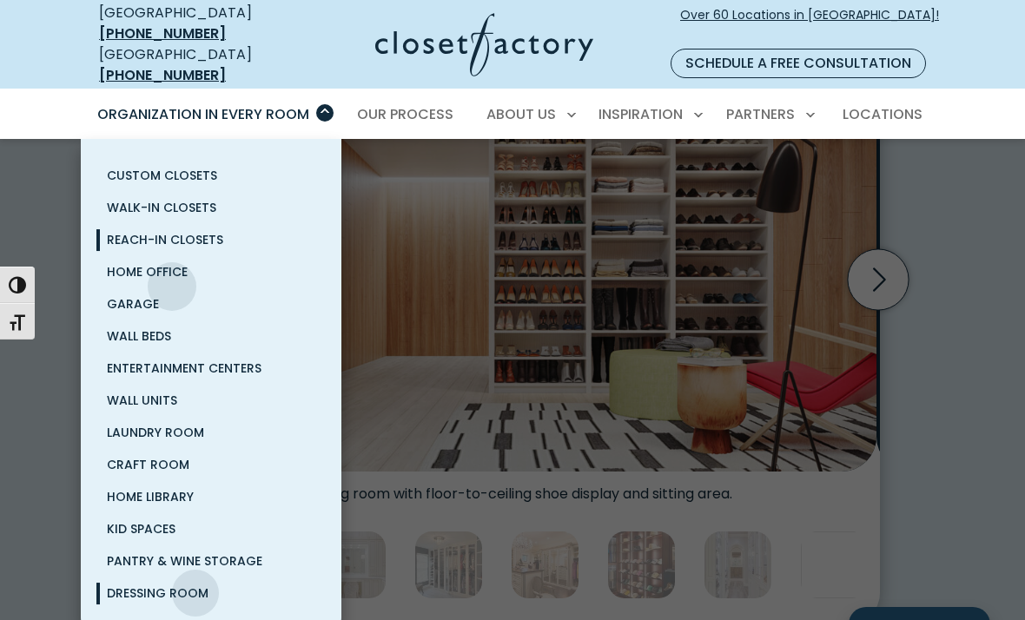
click at [172, 248] on span "Reach-In Closets" at bounding box center [165, 239] width 116 height 17
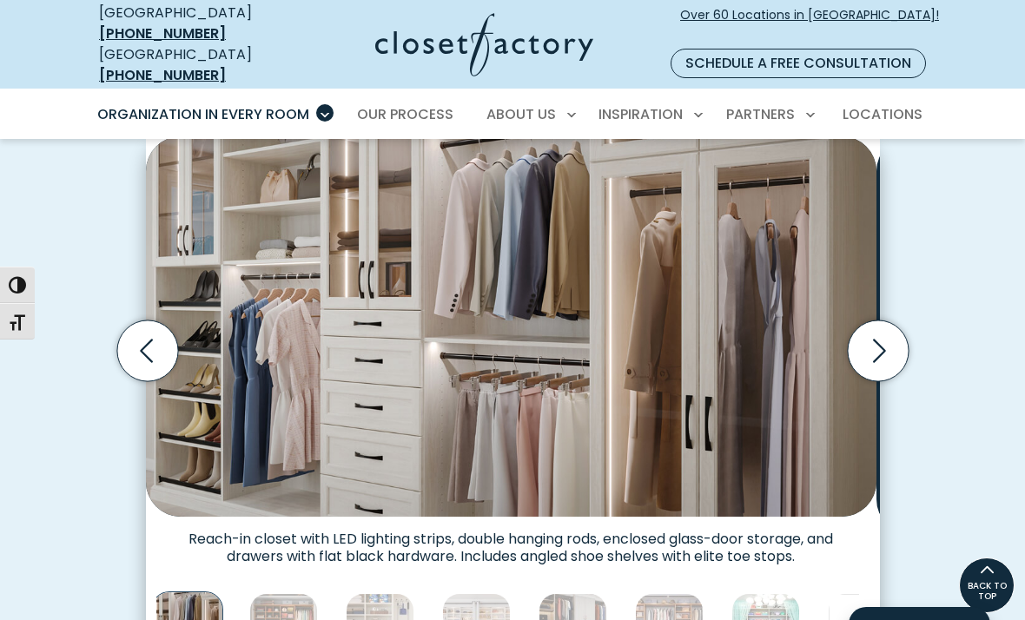
scroll to position [454, 0]
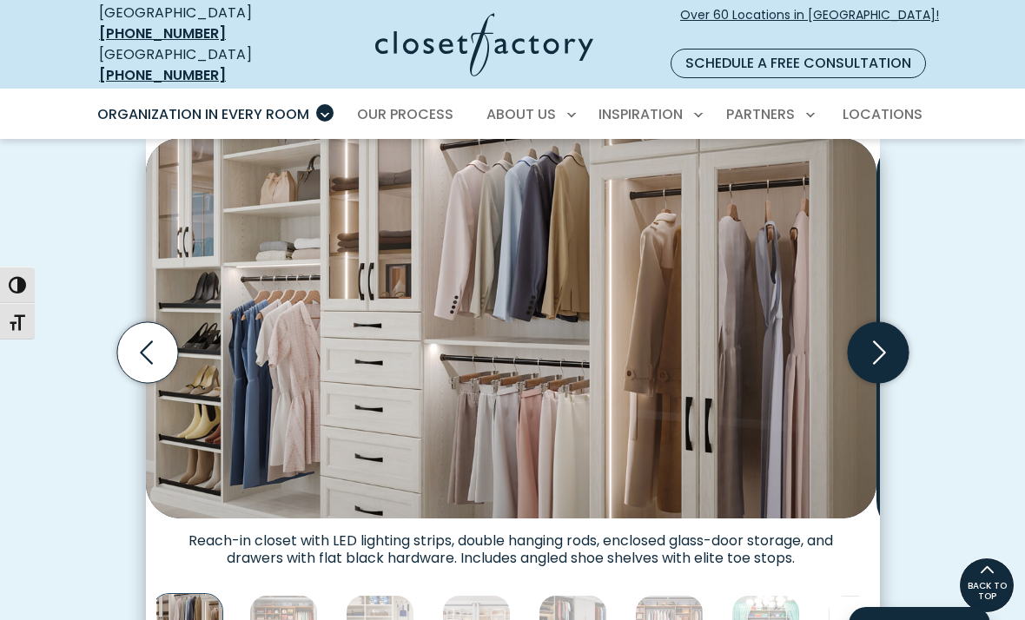
click at [881, 364] on icon "Next slide" at bounding box center [879, 352] width 13 height 23
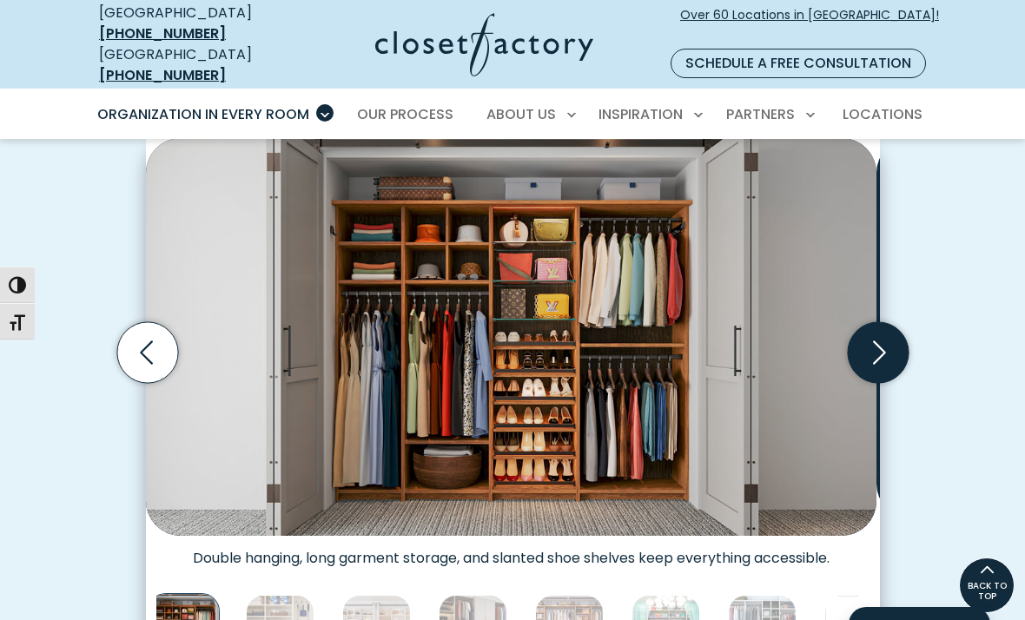
click at [879, 383] on icon "Next slide" at bounding box center [877, 352] width 61 height 61
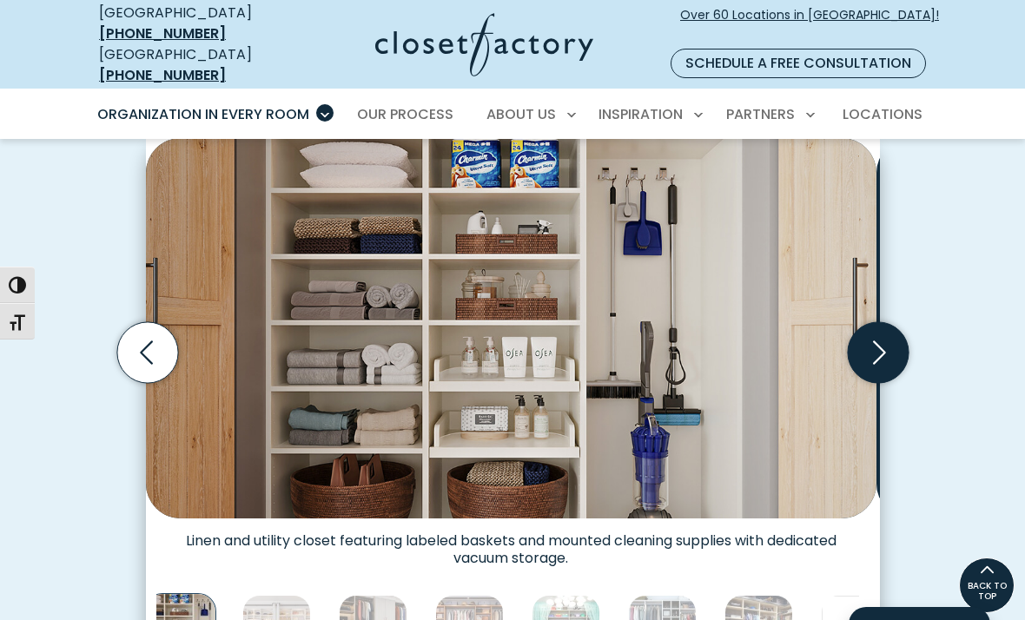
click at [877, 383] on icon "Next slide" at bounding box center [877, 352] width 61 height 61
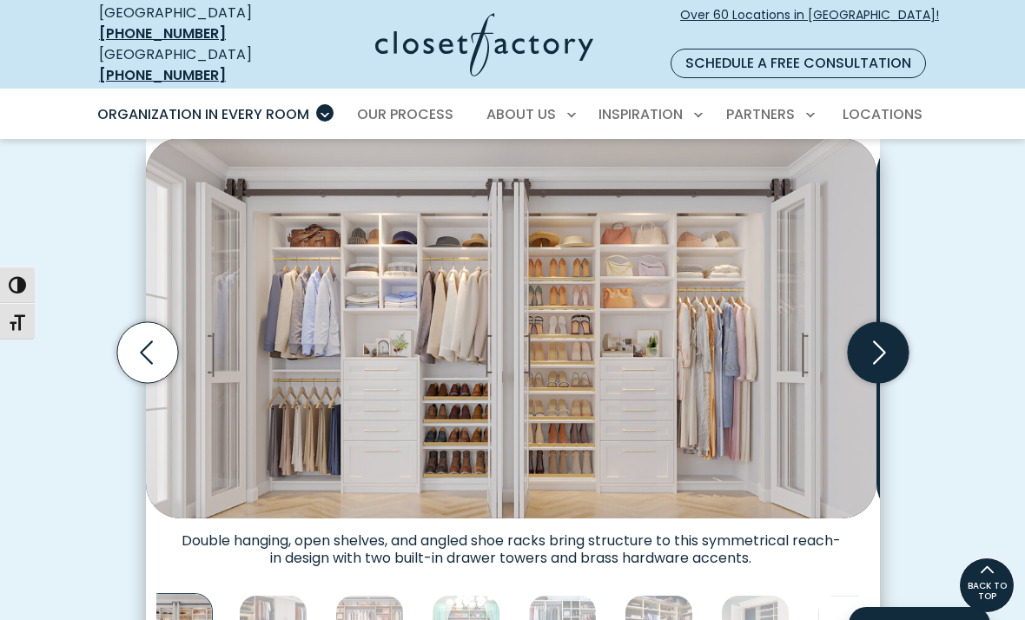
click at [873, 383] on icon "Next slide" at bounding box center [877, 352] width 61 height 61
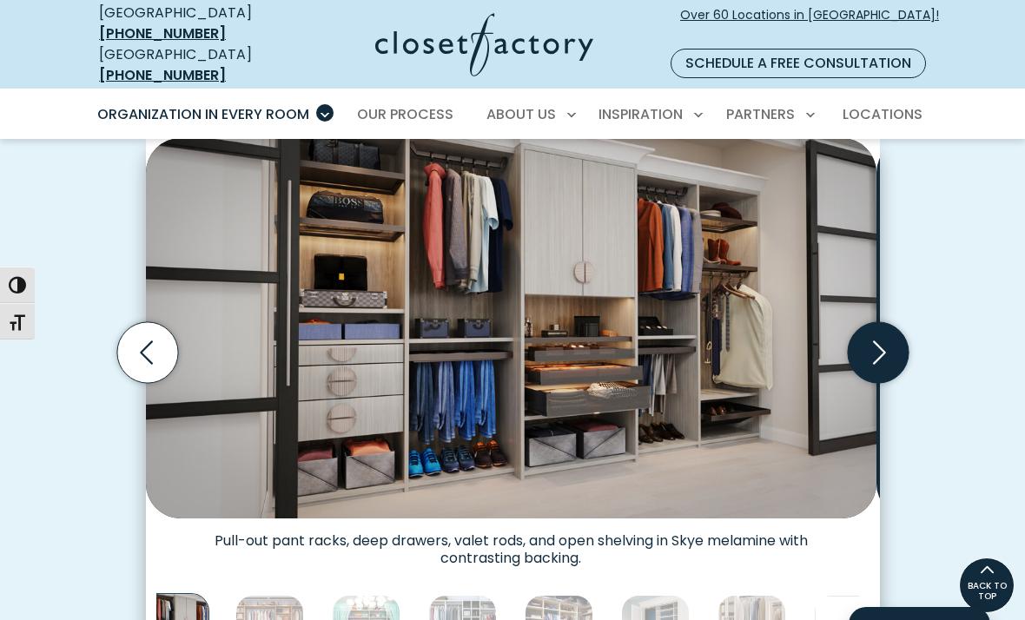
click at [873, 383] on icon "Next slide" at bounding box center [877, 352] width 61 height 61
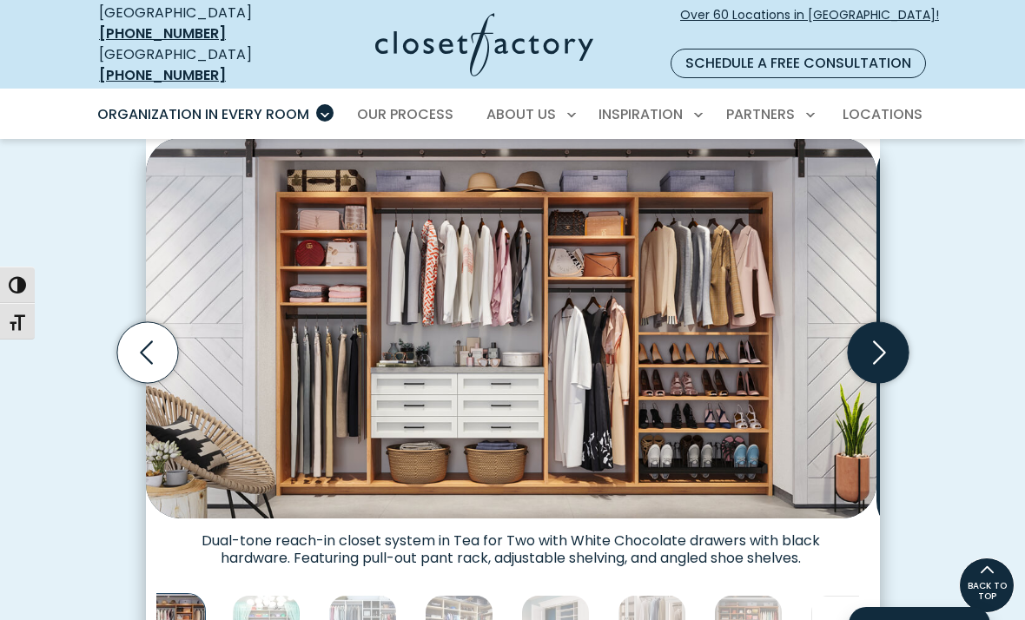
click at [872, 383] on icon "Next slide" at bounding box center [877, 352] width 61 height 61
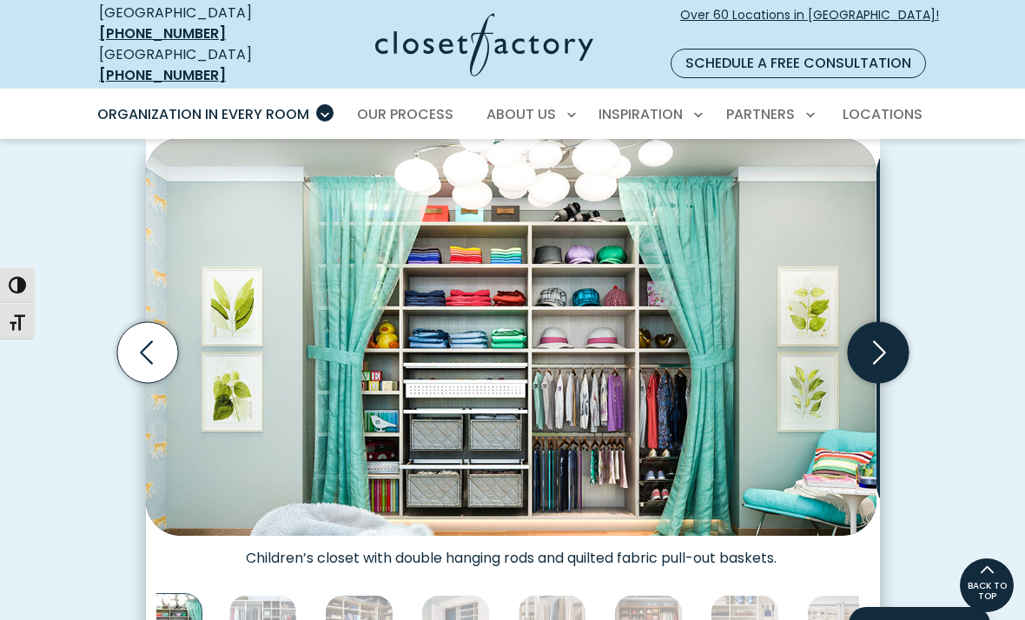
click at [872, 383] on icon "Next slide" at bounding box center [877, 352] width 61 height 61
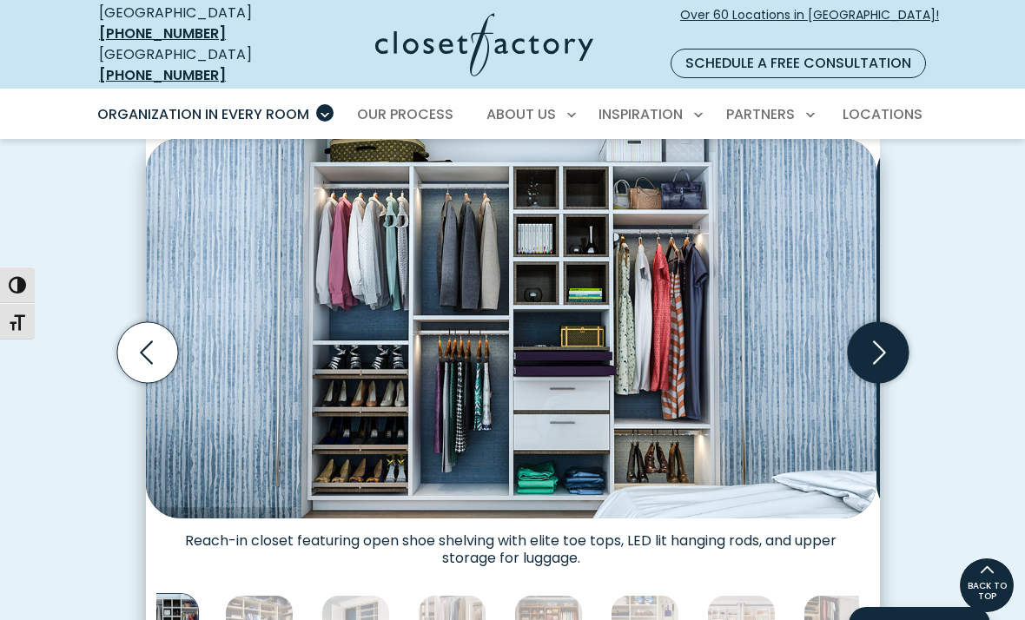
click at [872, 383] on icon "Next slide" at bounding box center [877, 352] width 61 height 61
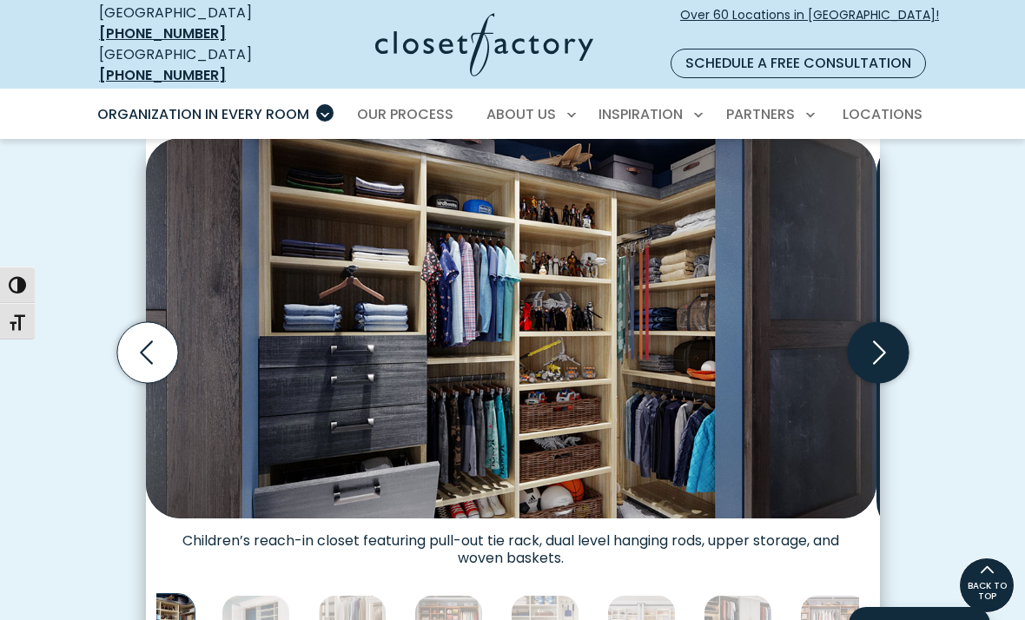
click at [872, 383] on icon "Next slide" at bounding box center [877, 352] width 61 height 61
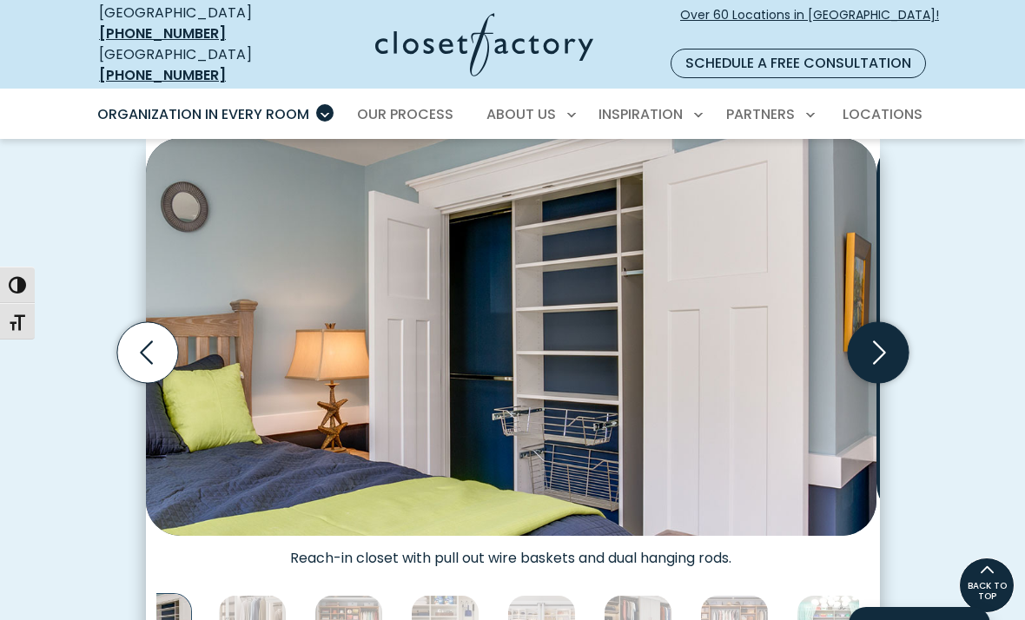
click at [872, 383] on icon "Next slide" at bounding box center [877, 352] width 61 height 61
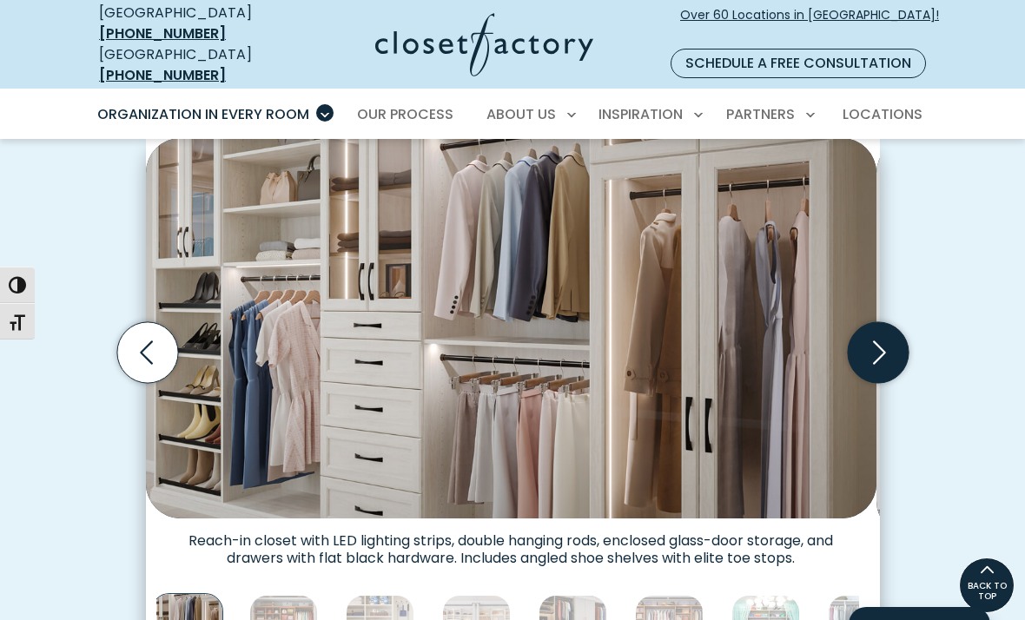
click at [872, 383] on icon "Next slide" at bounding box center [877, 352] width 61 height 61
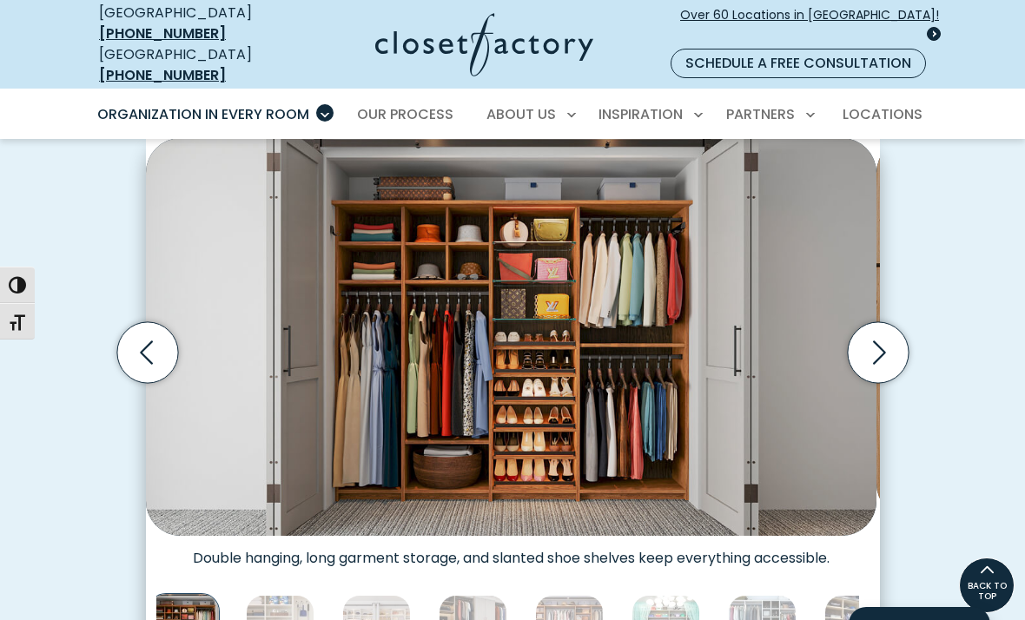
click at [778, 14] on span "Over 60 Locations in [GEOGRAPHIC_DATA]!" at bounding box center [809, 24] width 259 height 36
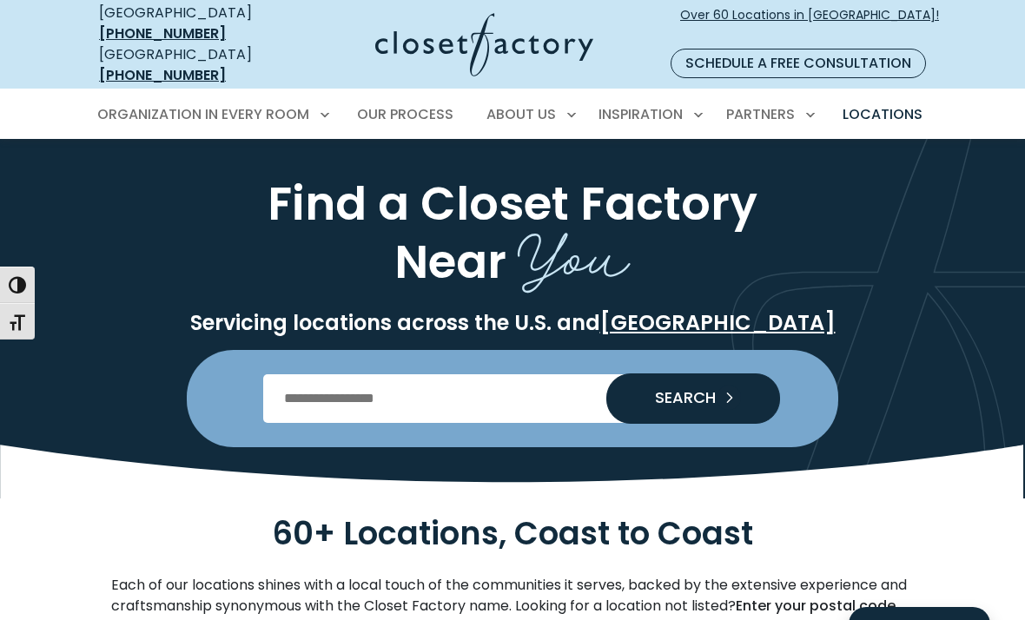
click at [314, 423] on input "Enter Postal Code" at bounding box center [512, 398] width 499 height 49
type input "*****"
click at [671, 406] on span "SEARCH" at bounding box center [678, 398] width 75 height 16
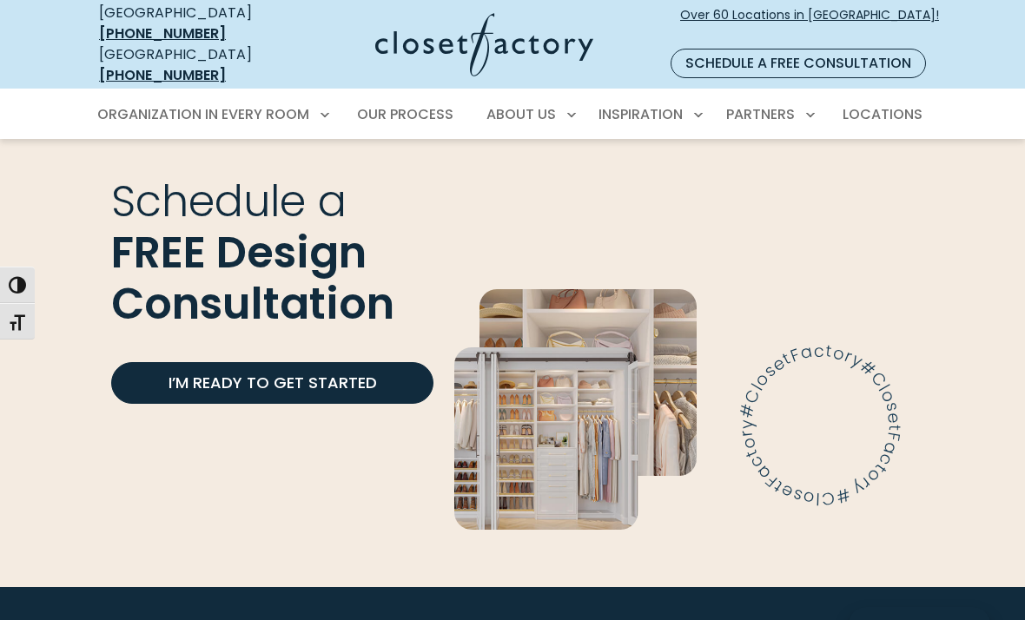
scroll to position [5062, 0]
